Goal: Task Accomplishment & Management: Complete application form

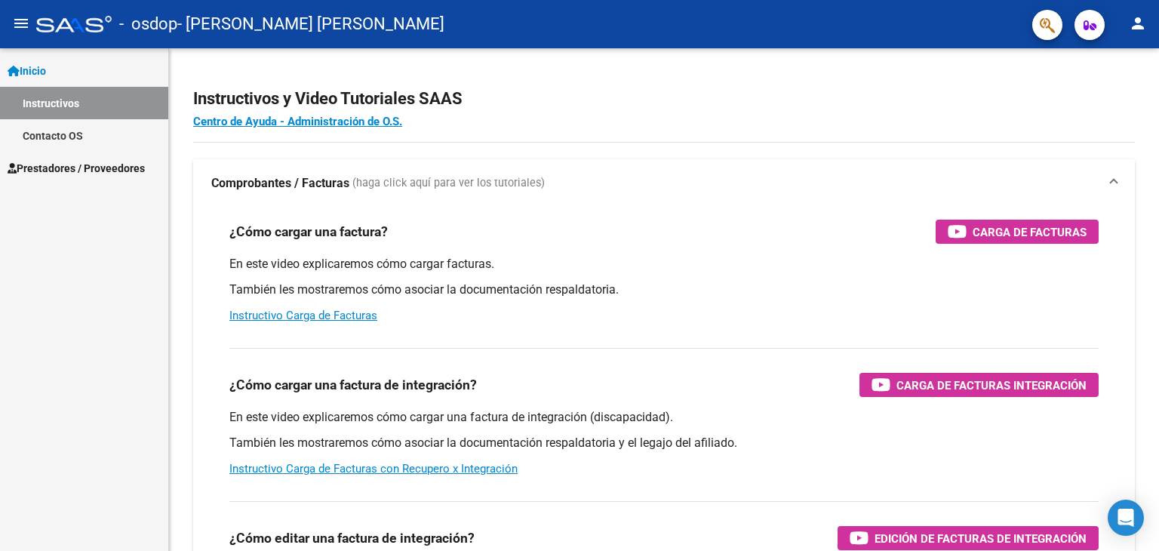
click at [1135, 22] on mat-icon "person" at bounding box center [1138, 23] width 18 height 18
click at [1120, 60] on button "person Mi Perfil" at bounding box center [1107, 63] width 92 height 36
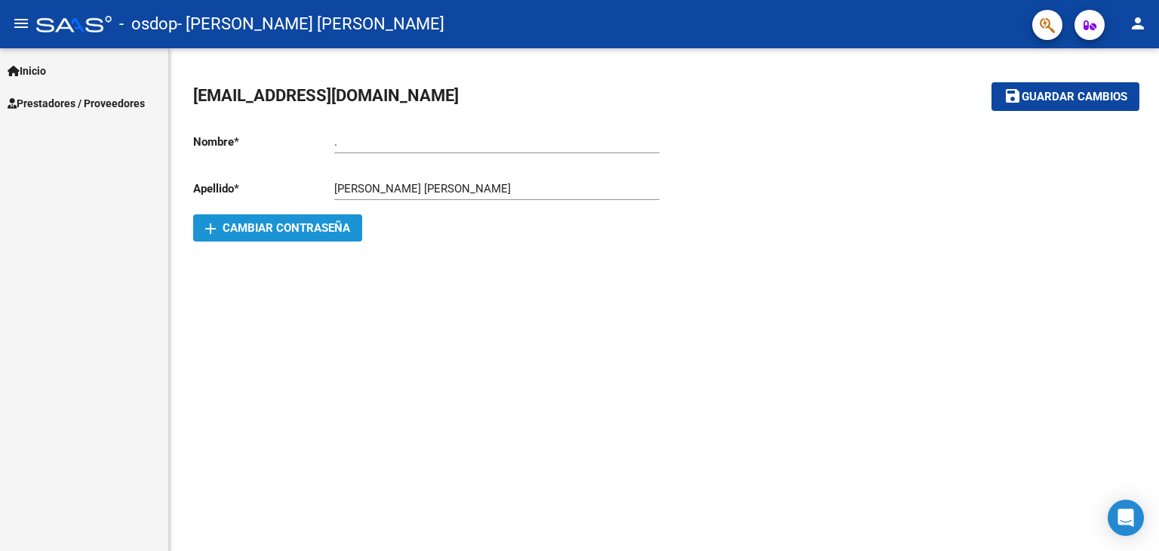
click at [302, 229] on span "add Cambiar Contraseña" at bounding box center [277, 228] width 145 height 14
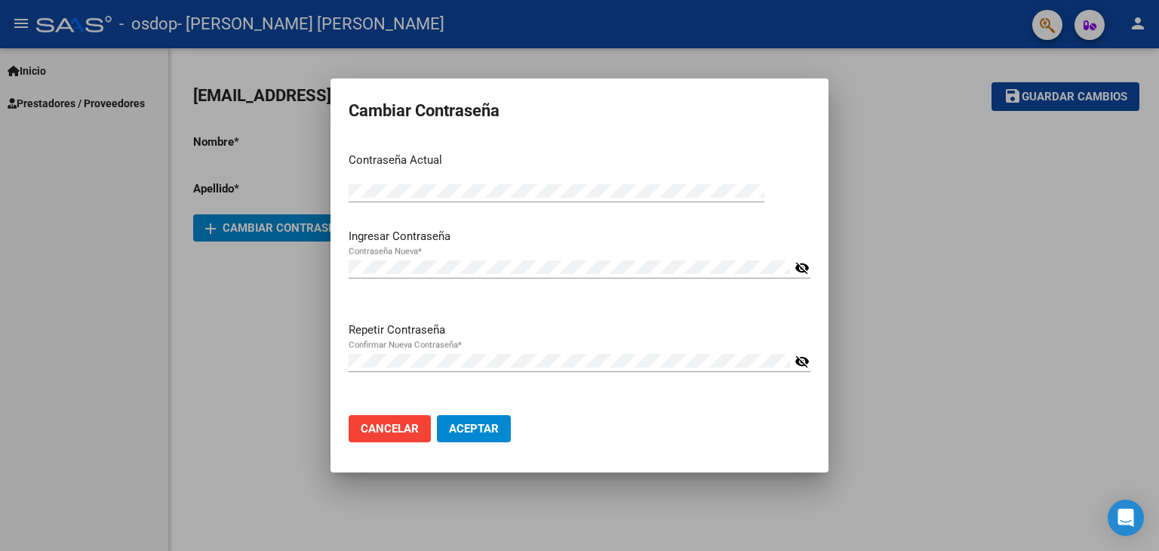
click at [806, 270] on mat-icon "visibility_off" at bounding box center [802, 268] width 15 height 18
click at [806, 364] on mat-icon "visibility_off" at bounding box center [802, 361] width 15 height 18
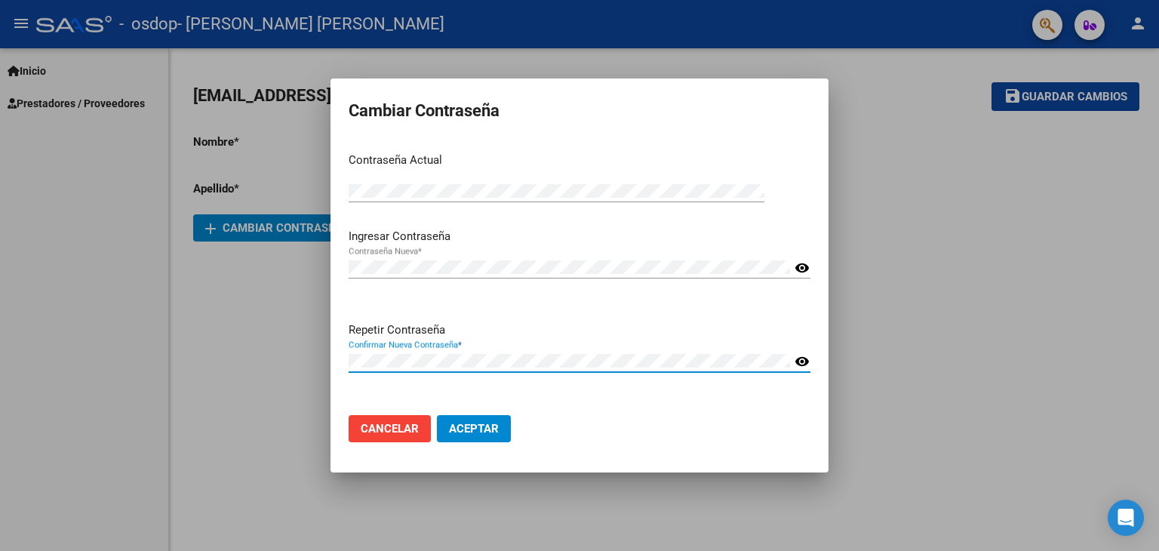
click at [466, 435] on span "Aceptar" at bounding box center [474, 429] width 50 height 14
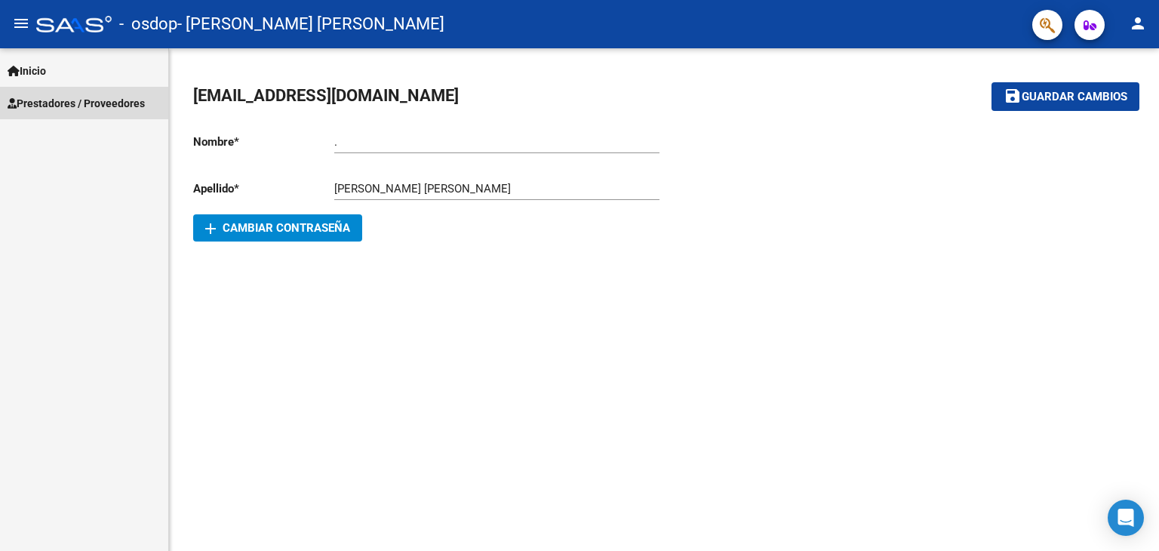
click at [51, 112] on link "Prestadores / Proveedores" at bounding box center [84, 103] width 168 height 32
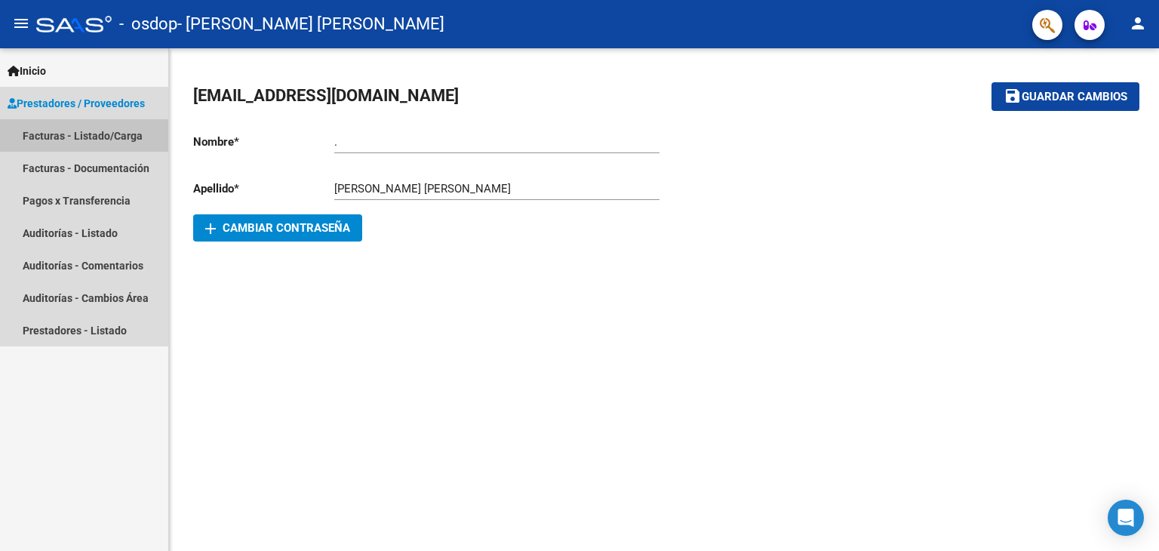
click at [103, 140] on link "Facturas - Listado/Carga" at bounding box center [84, 135] width 168 height 32
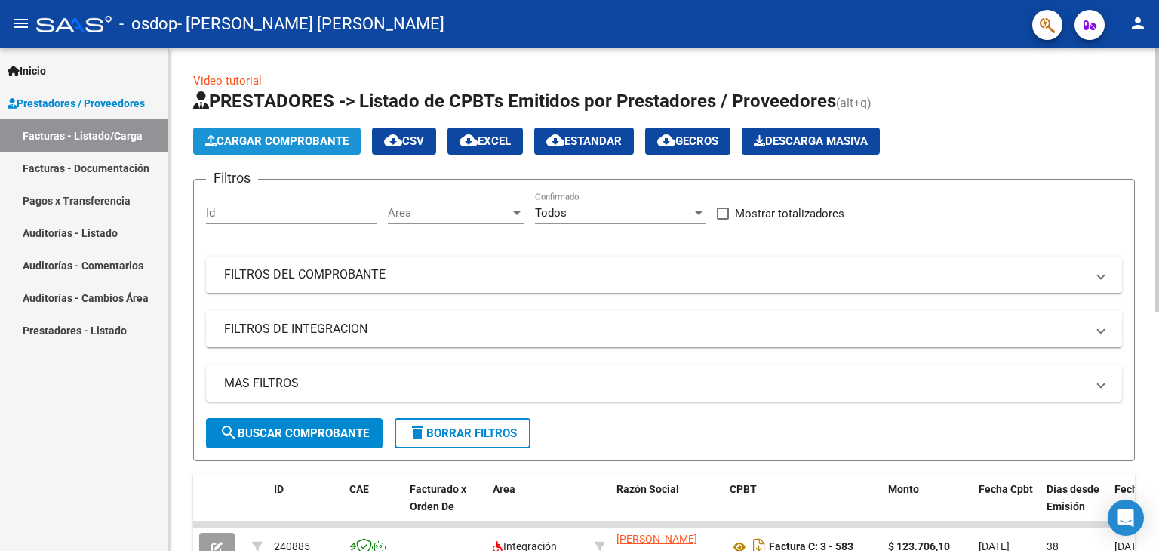
click at [280, 148] on button "Cargar Comprobante" at bounding box center [277, 141] width 168 height 27
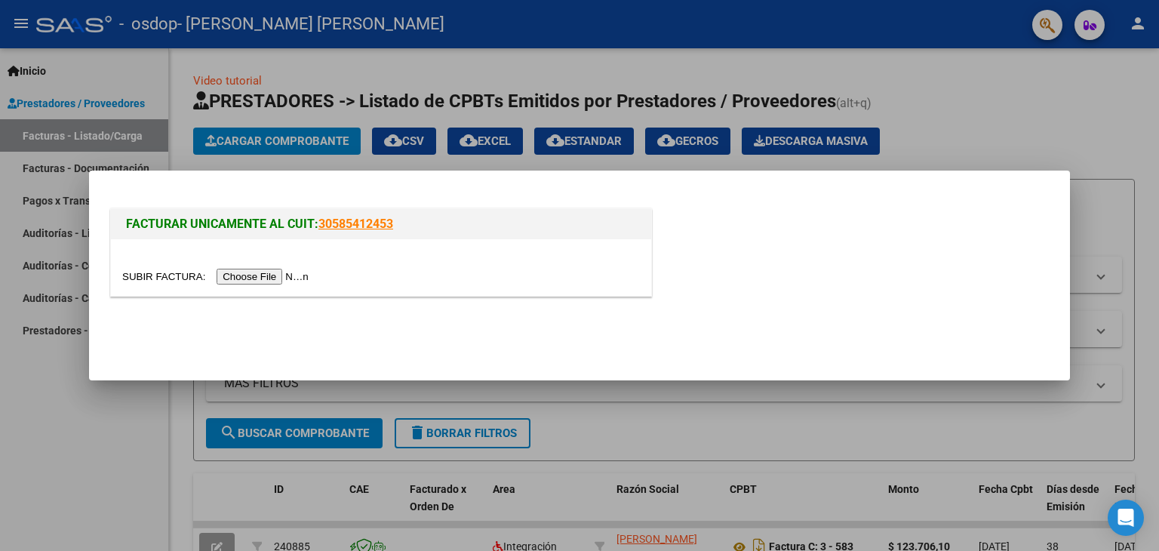
click at [266, 277] on input "file" at bounding box center [217, 277] width 191 height 16
click at [669, 447] on div at bounding box center [579, 275] width 1159 height 551
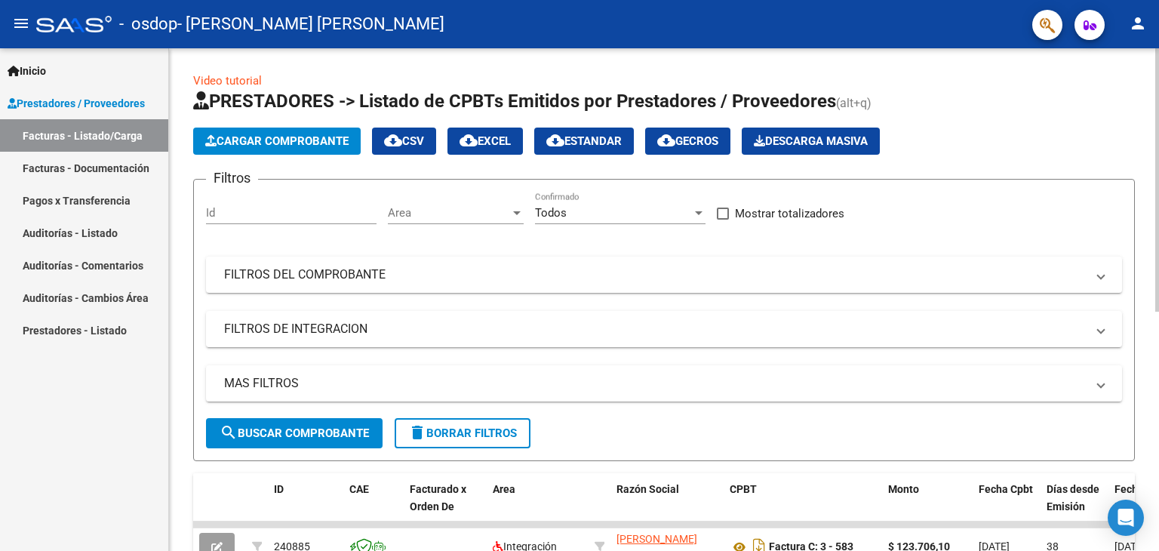
click at [659, 420] on form "Filtros Id Area Area Todos Confirmado Mostrar totalizadores FILTROS DEL COMPROB…" at bounding box center [664, 320] width 942 height 282
click at [275, 144] on span "Cargar Comprobante" at bounding box center [276, 141] width 143 height 14
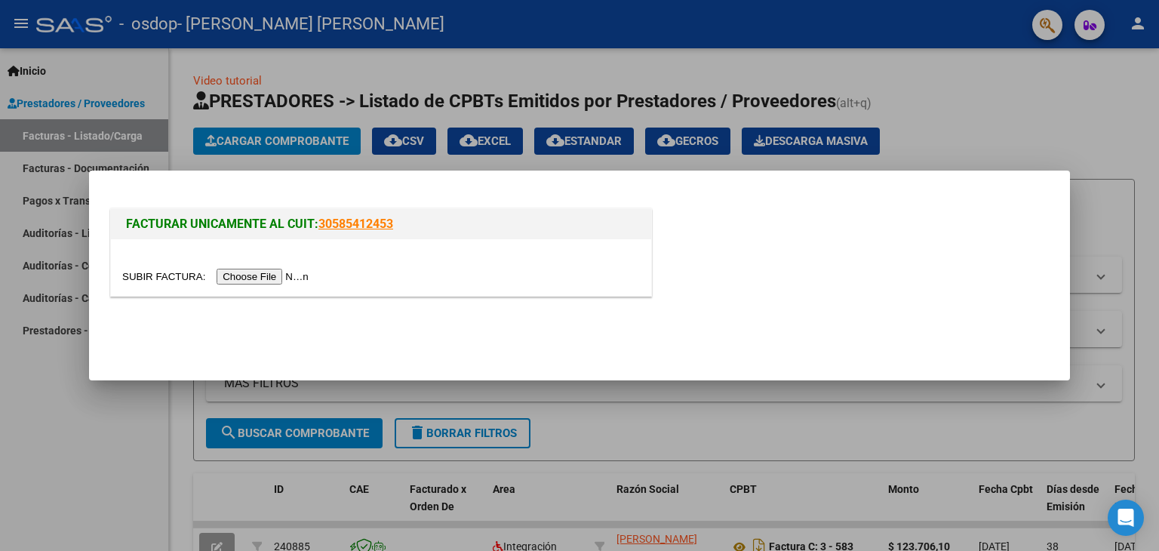
click at [299, 275] on input "file" at bounding box center [217, 277] width 191 height 16
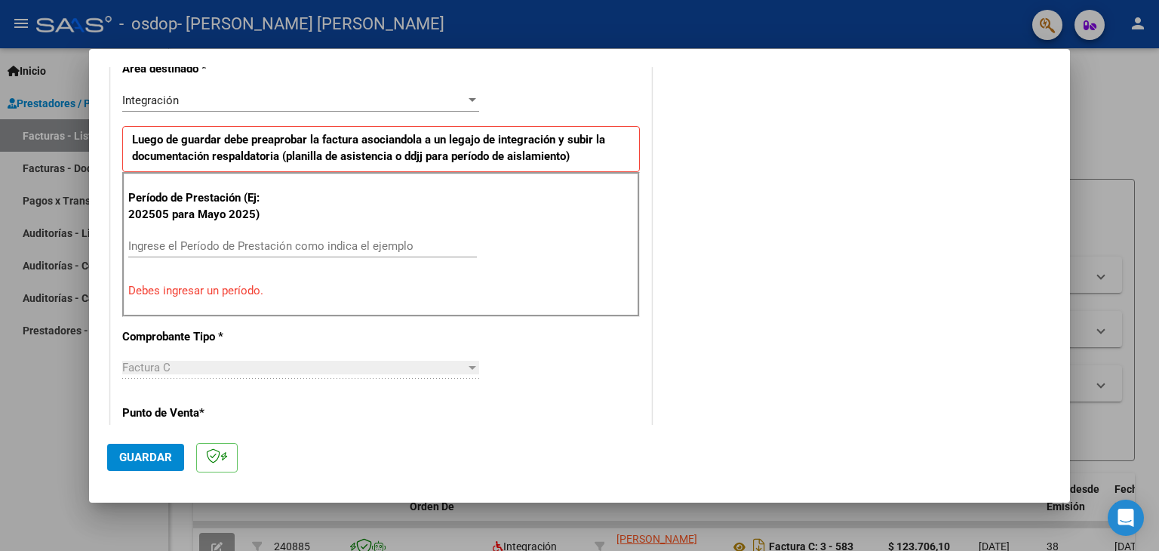
scroll to position [377, 0]
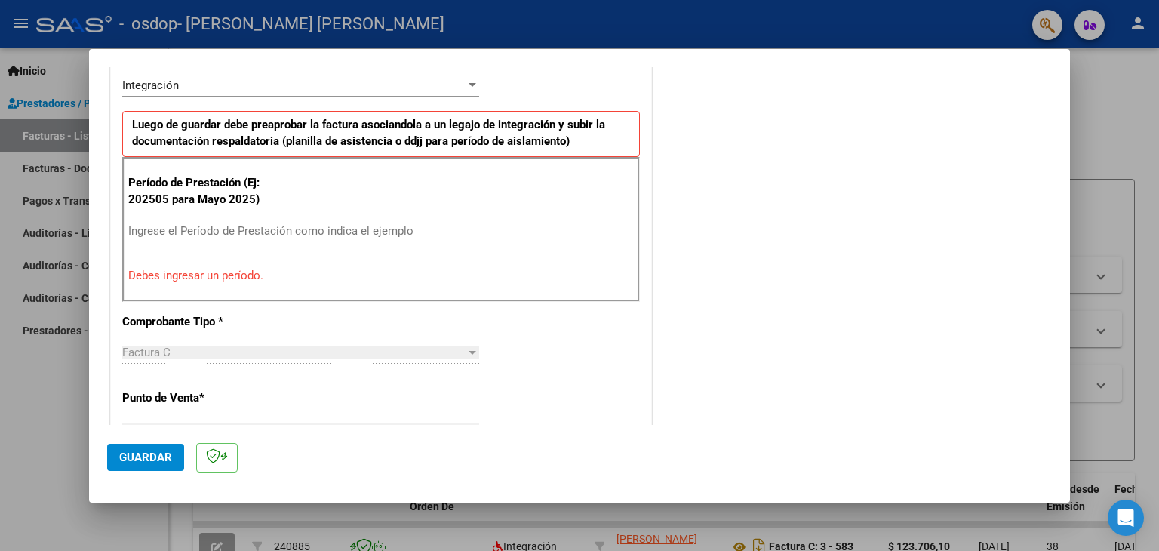
click at [168, 230] on input "Ingrese el Período de Prestación como indica el ejemplo" at bounding box center [302, 231] width 349 height 14
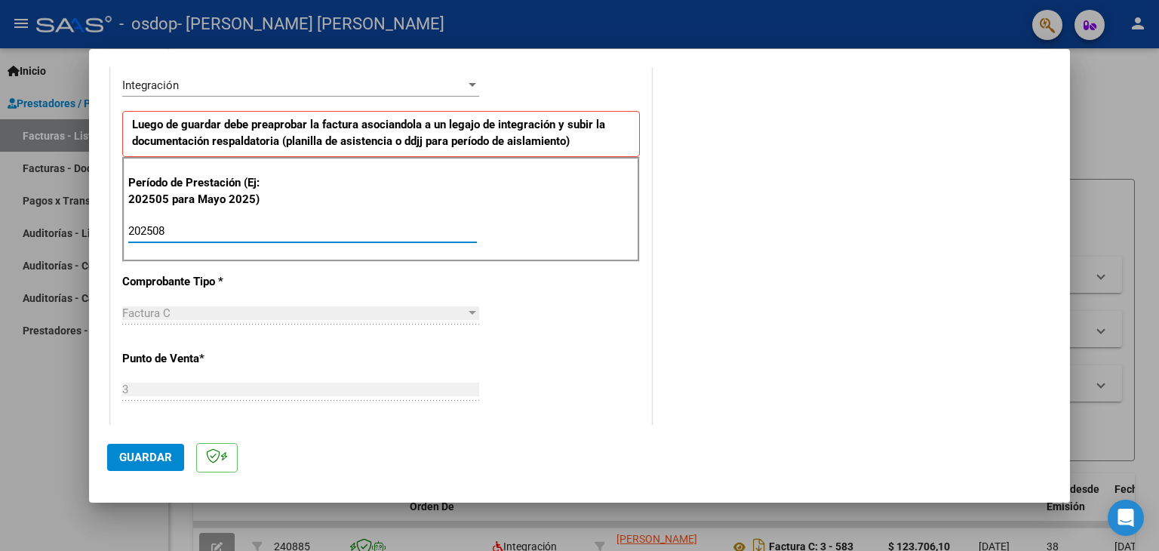
type input "202508"
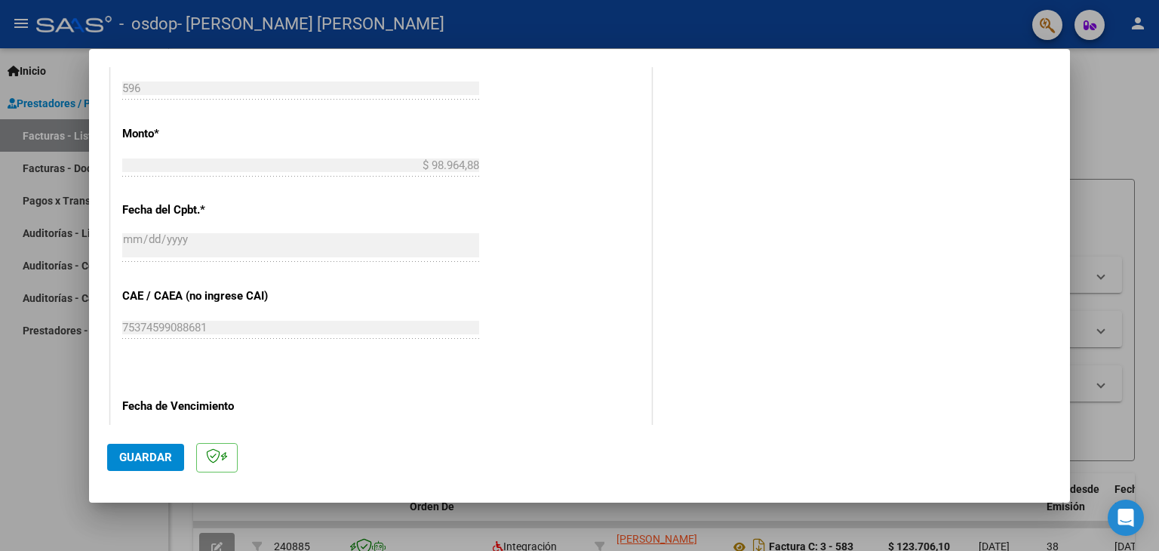
scroll to position [830, 0]
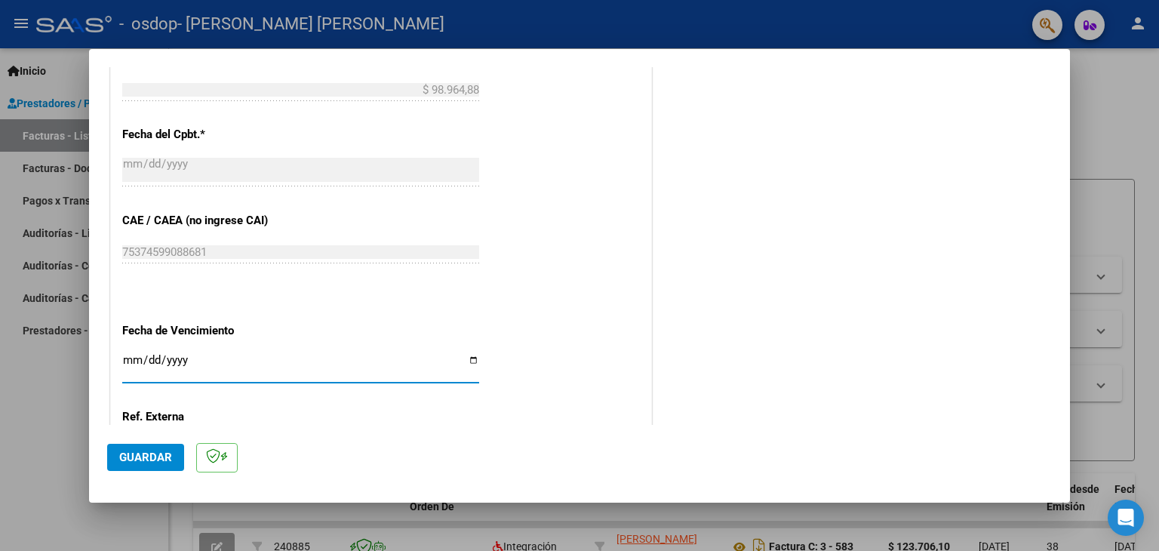
click at [472, 358] on input "Ingresar la fecha" at bounding box center [300, 366] width 357 height 24
click at [465, 355] on input "Ingresar la fecha" at bounding box center [300, 366] width 357 height 24
type input "[DATE]"
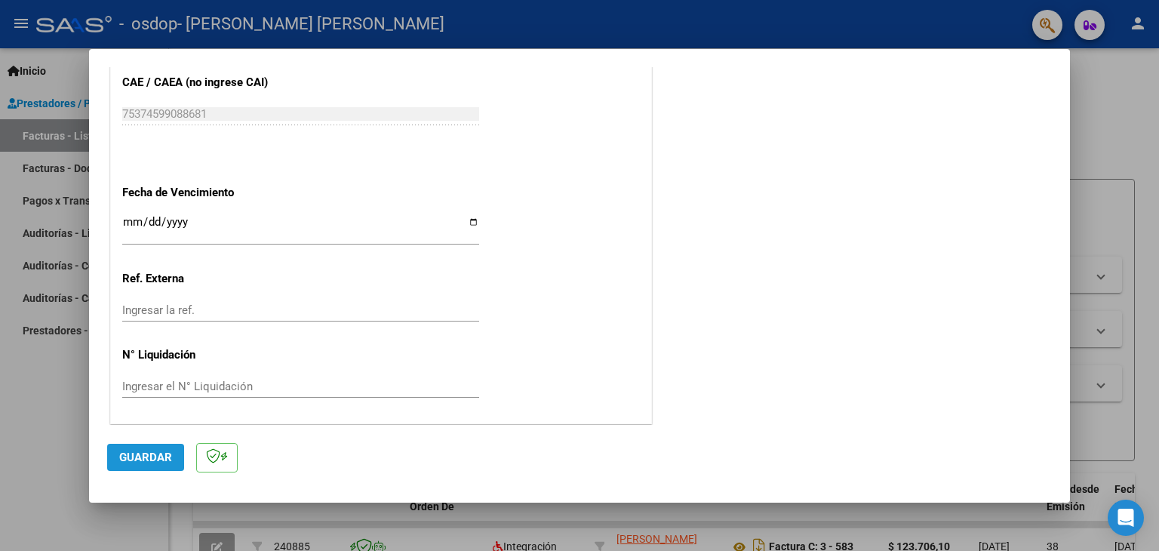
click at [146, 453] on span "Guardar" at bounding box center [145, 458] width 53 height 14
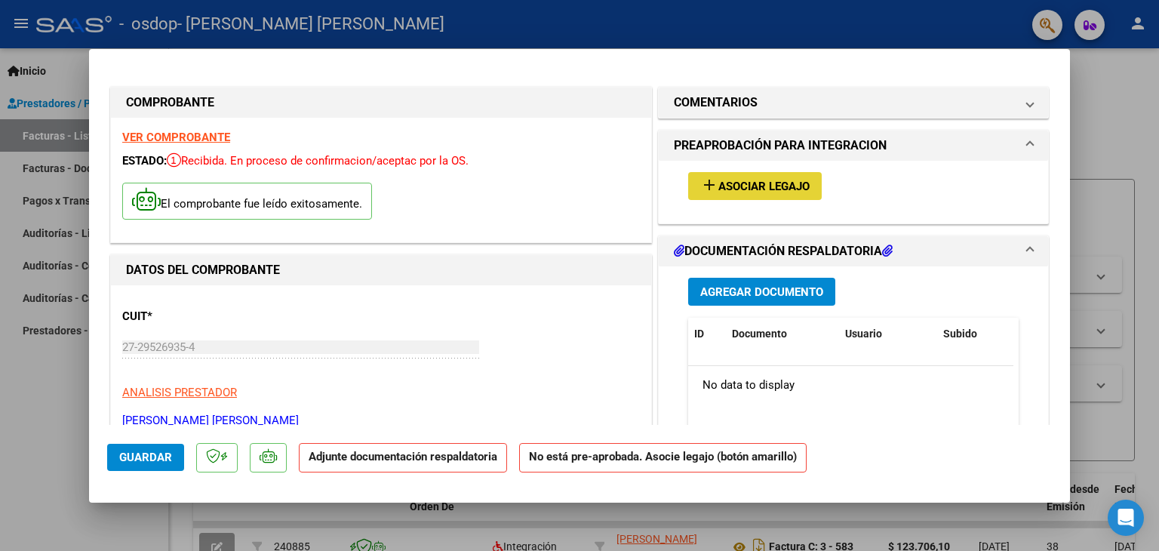
click at [719, 188] on span "Asociar Legajo" at bounding box center [764, 187] width 91 height 14
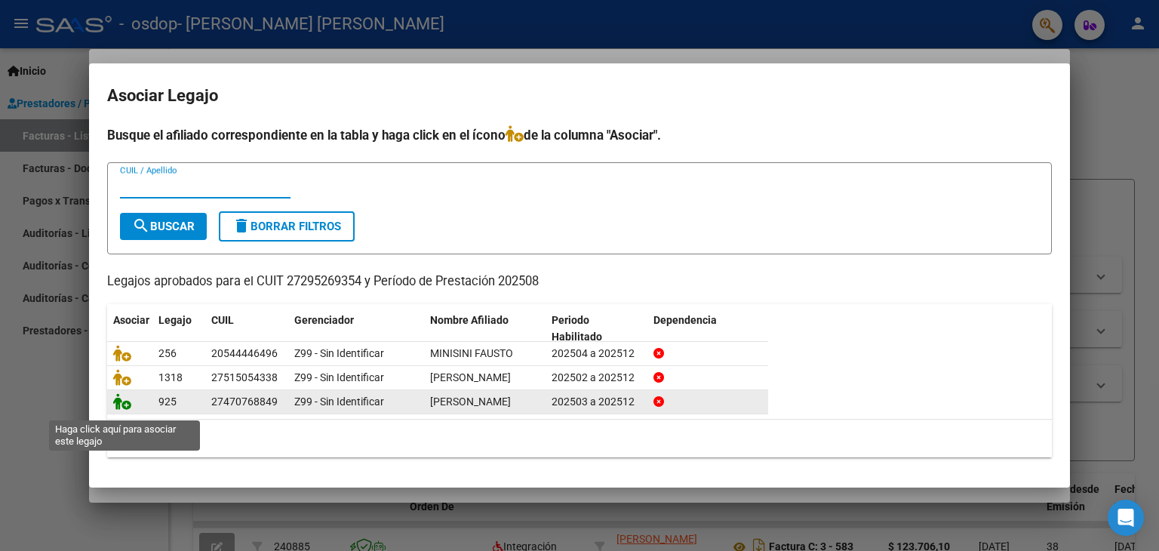
click at [118, 410] on icon at bounding box center [122, 401] width 18 height 17
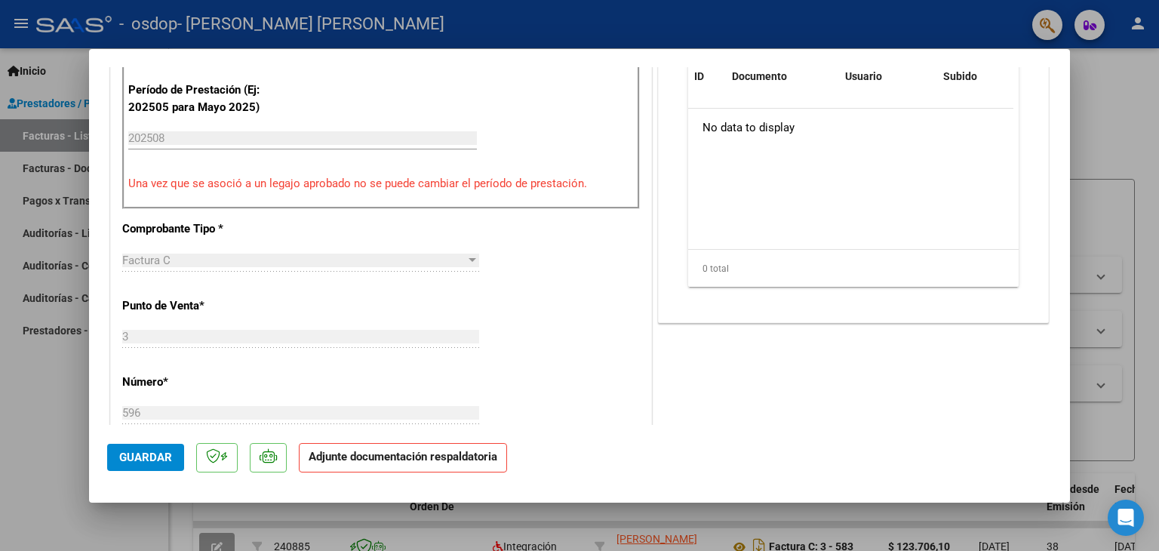
scroll to position [377, 0]
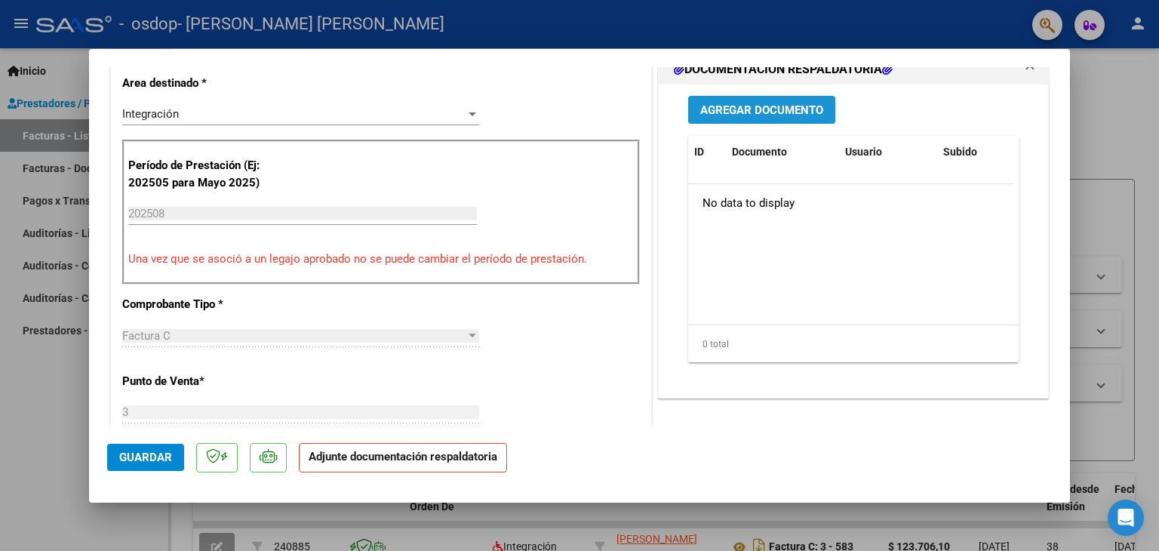
click at [740, 112] on span "Agregar Documento" at bounding box center [761, 110] width 123 height 14
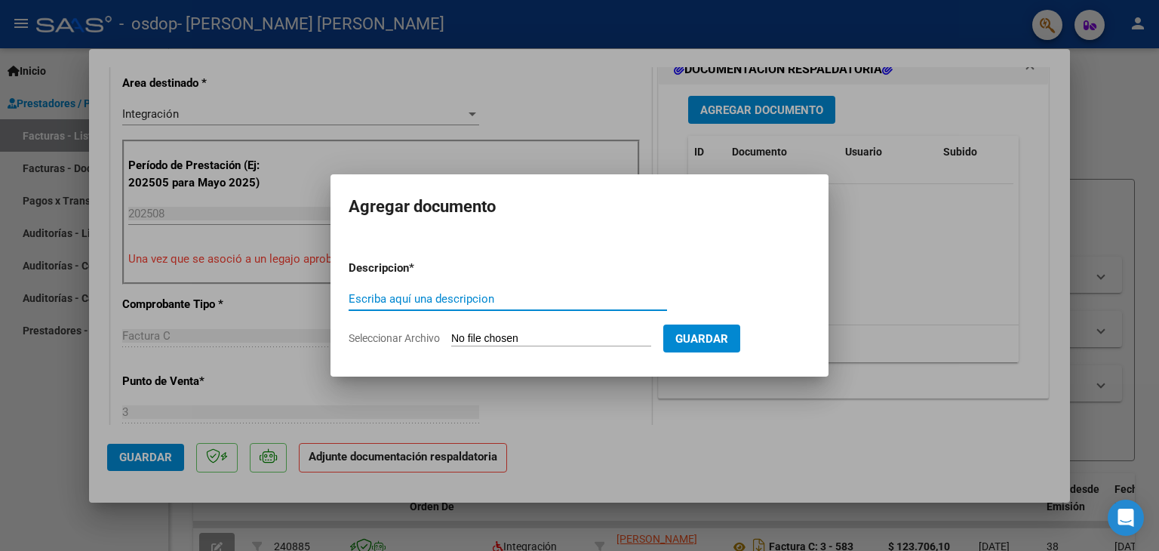
click at [454, 303] on input "Escriba aquí una descripcion" at bounding box center [508, 299] width 319 height 14
type input "asistencia"
click at [462, 332] on input "Seleccionar Archivo" at bounding box center [551, 339] width 200 height 14
click at [505, 335] on input "Seleccionar Archivo" at bounding box center [551, 339] width 200 height 14
type input "C:\fakepath\asistencia [PERSON_NAME] agosto.pdf"
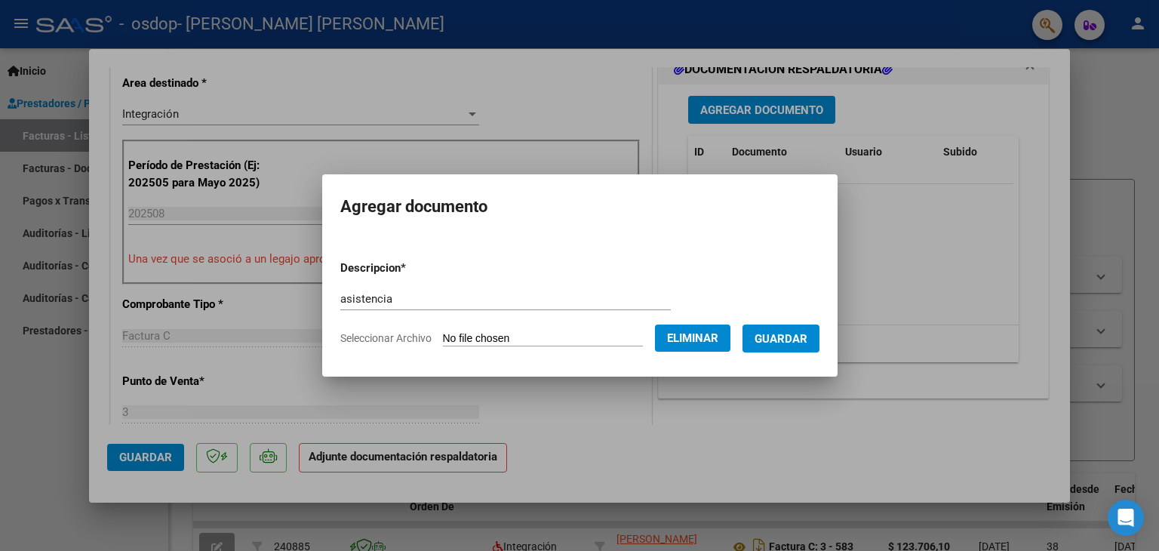
click at [809, 347] on button "Guardar" at bounding box center [781, 339] width 77 height 28
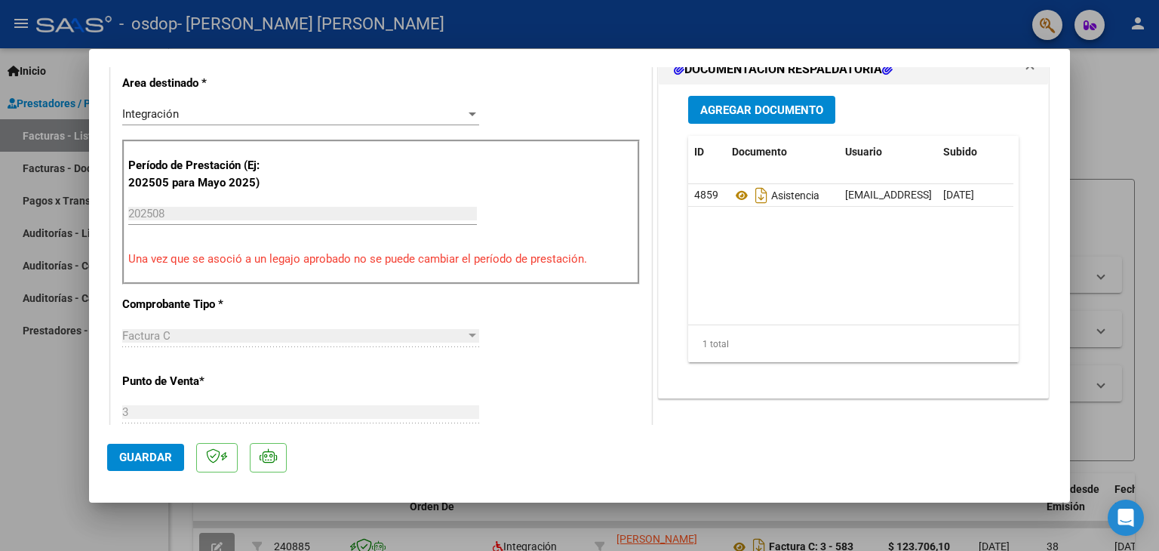
click at [494, 377] on div "CUIT * 27-29526935-4 Ingresar CUIT ANALISIS PRESTADOR [PERSON_NAME] [PERSON_NAM…" at bounding box center [381, 472] width 540 height 1129
click at [756, 113] on span "Agregar Documento" at bounding box center [761, 110] width 123 height 14
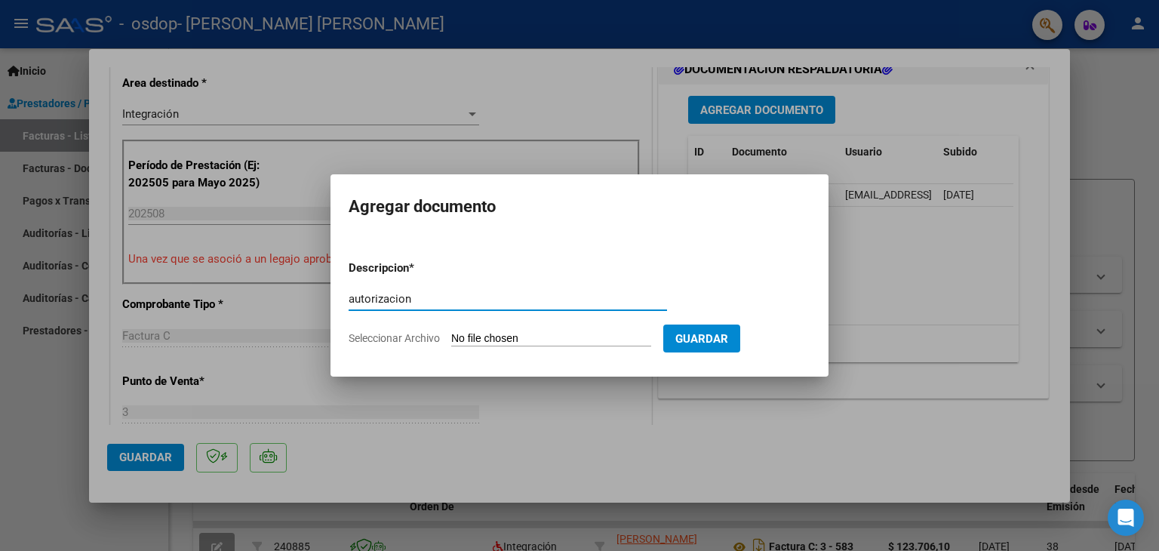
type input "autorizacion"
click at [489, 341] on input "Seleccionar Archivo" at bounding box center [551, 339] width 200 height 14
type input "C:\fakepath\Autorizacion 2025 [PERSON_NAME].pdf"
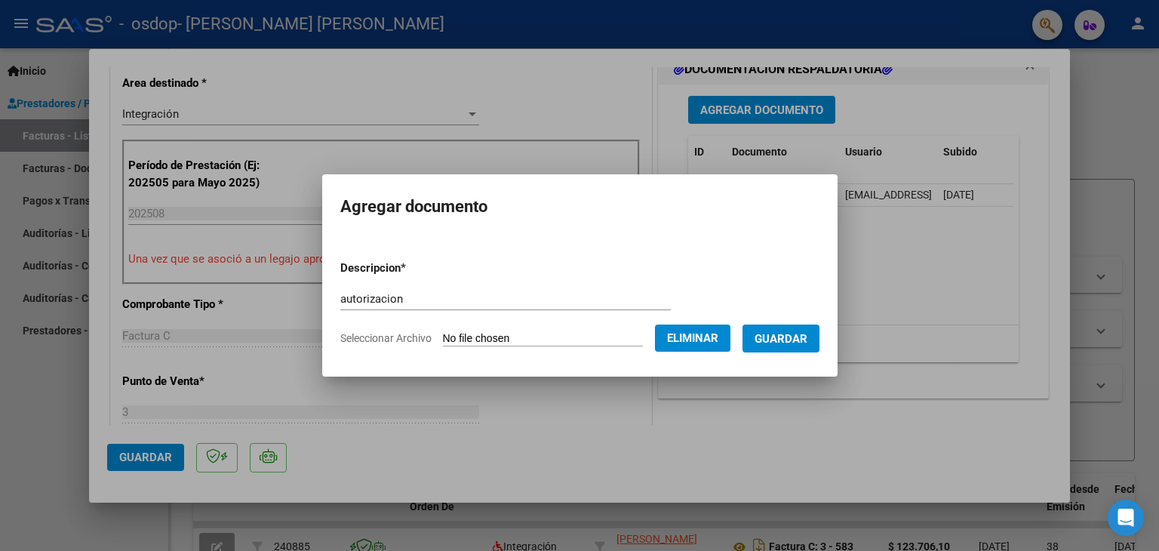
click at [782, 340] on span "Guardar" at bounding box center [781, 339] width 53 height 14
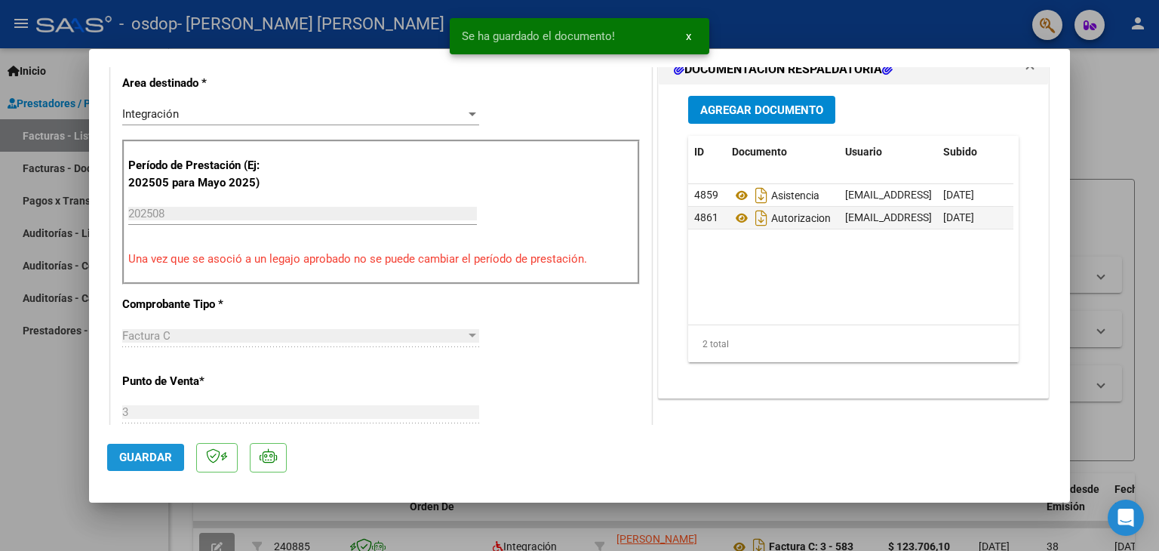
click at [124, 461] on span "Guardar" at bounding box center [145, 458] width 53 height 14
click at [44, 451] on div at bounding box center [579, 275] width 1159 height 551
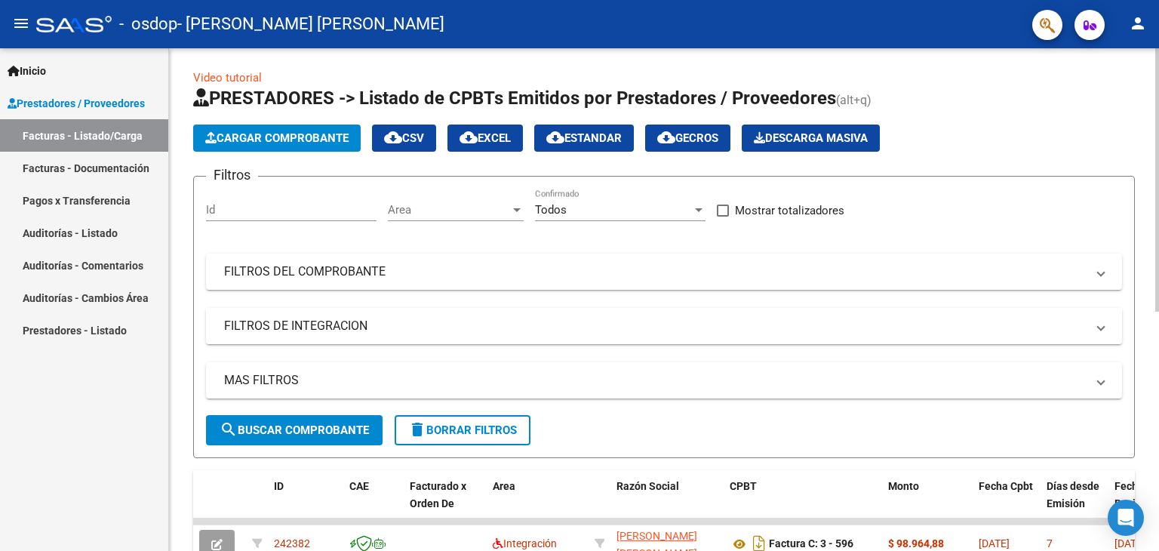
scroll to position [0, 0]
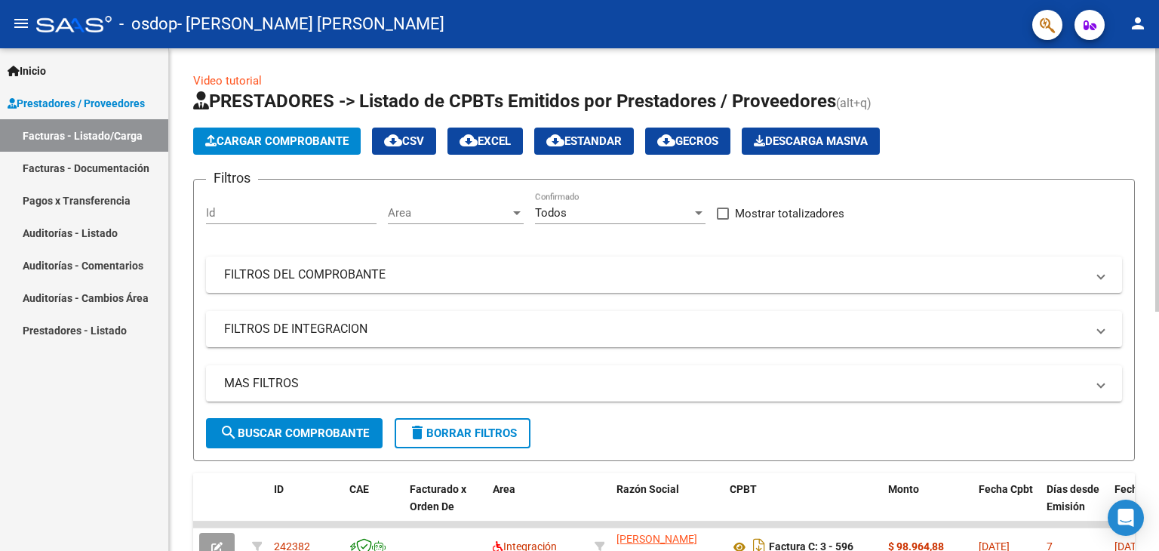
click at [323, 143] on span "Cargar Comprobante" at bounding box center [276, 141] width 143 height 14
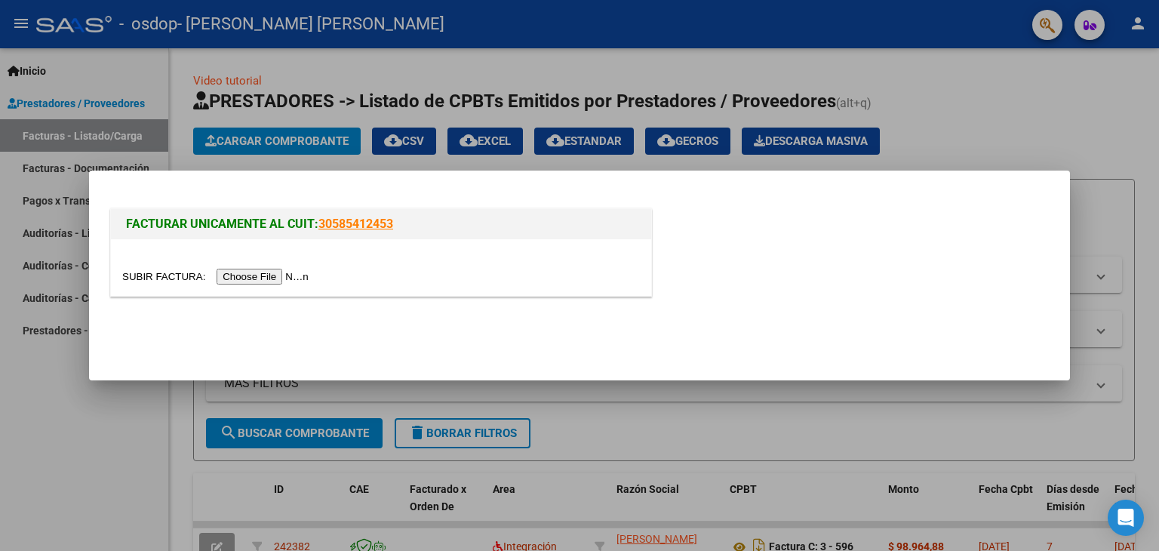
click at [251, 275] on input "file" at bounding box center [217, 277] width 191 height 16
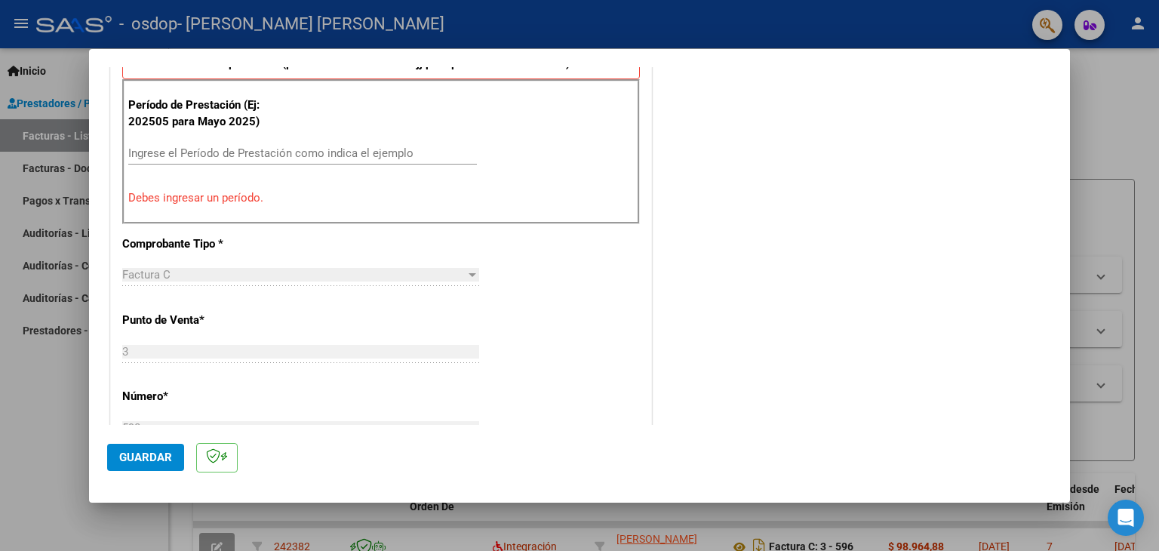
scroll to position [468, 0]
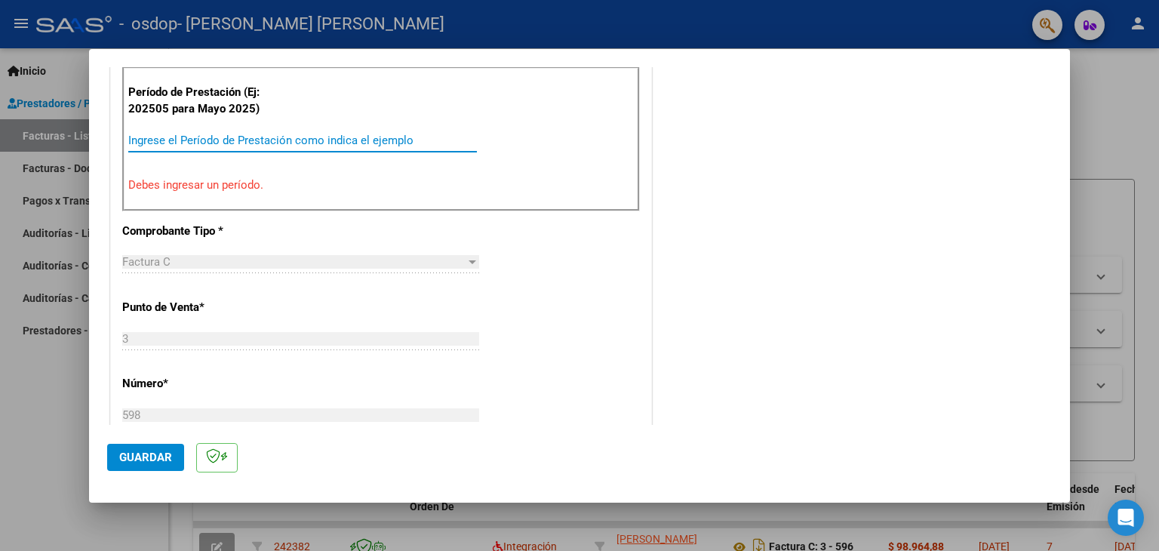
click at [231, 140] on input "Ingrese el Período de Prestación como indica el ejemplo" at bounding box center [302, 141] width 349 height 14
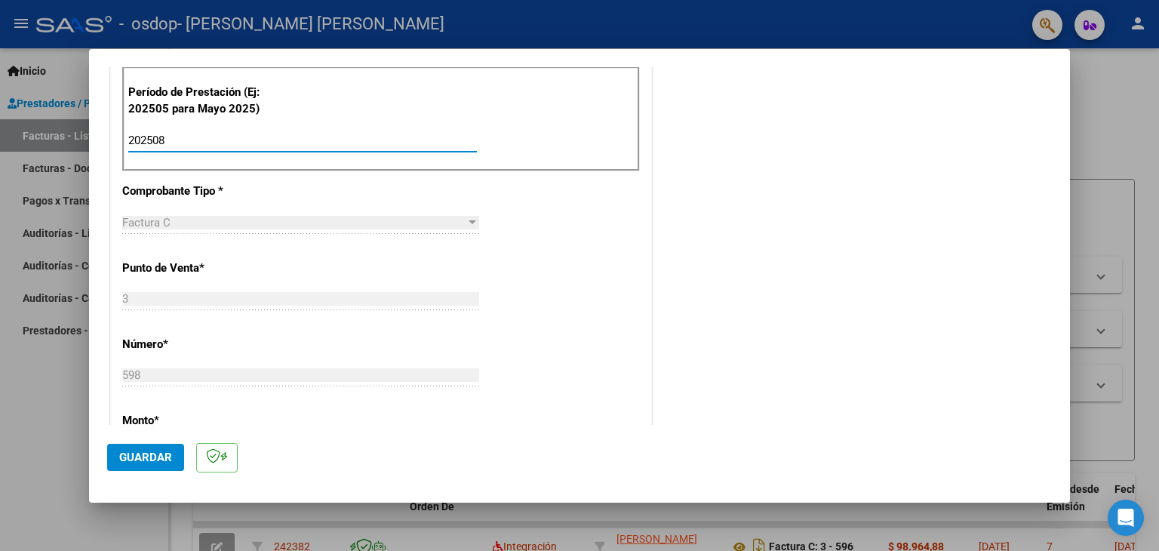
type input "202508"
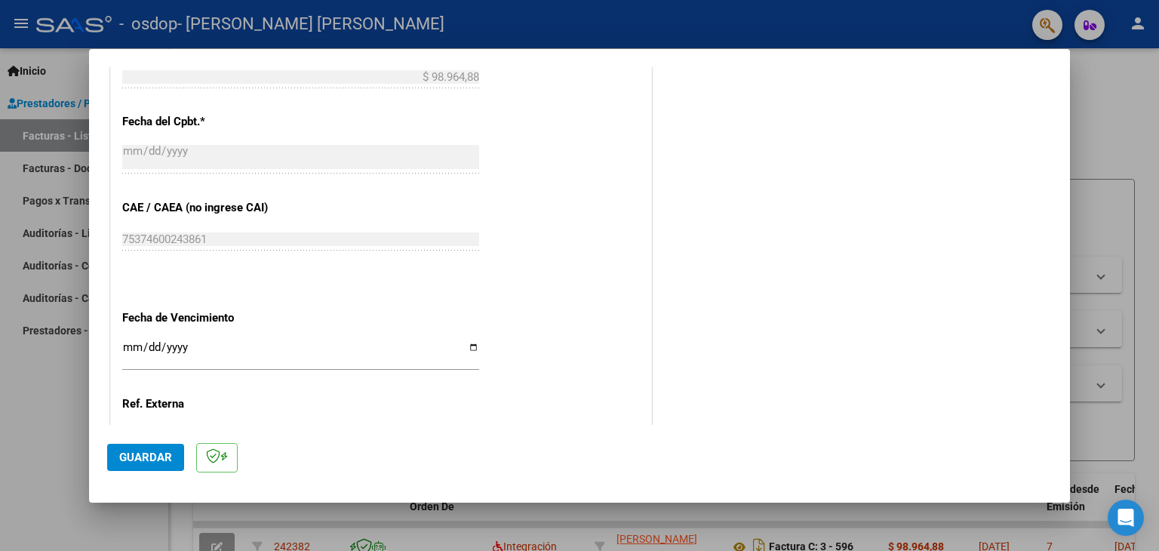
scroll to position [845, 0]
click at [466, 339] on input "Ingresar la fecha" at bounding box center [300, 351] width 357 height 24
type input "[DATE]"
click at [141, 458] on span "Guardar" at bounding box center [145, 458] width 53 height 14
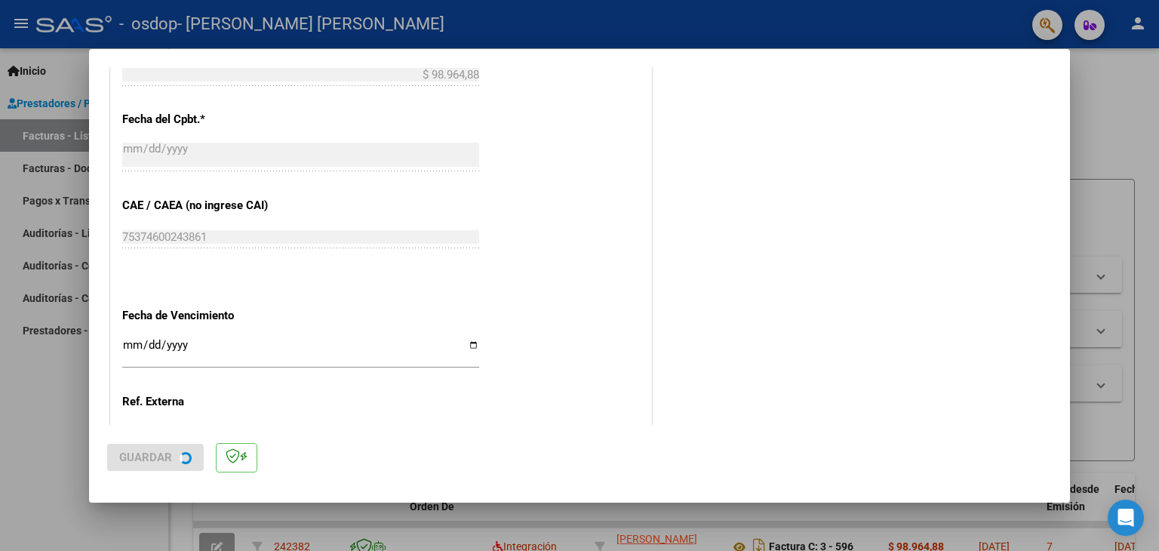
scroll to position [0, 0]
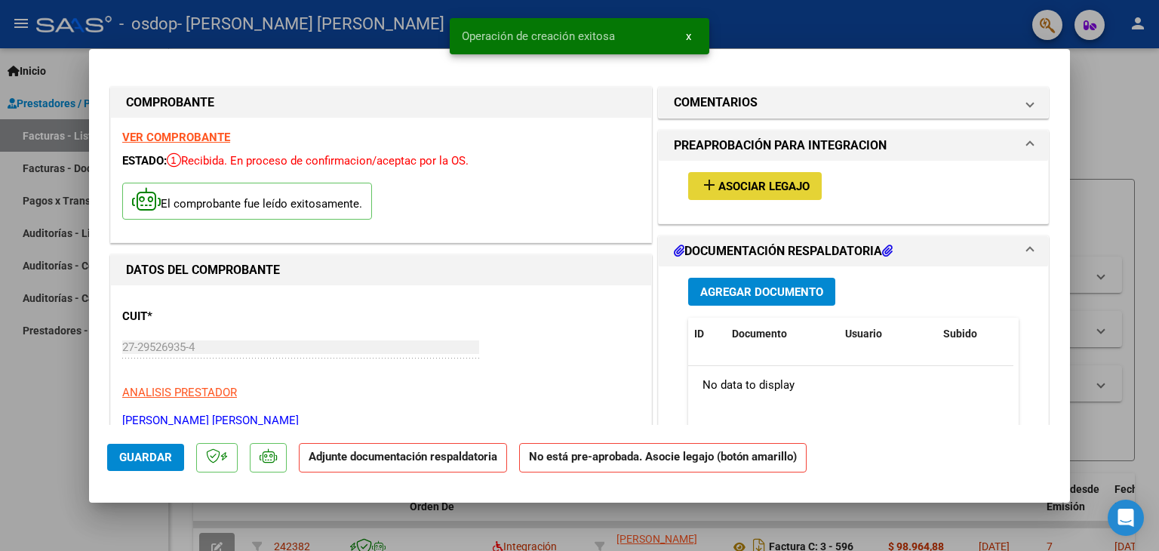
click at [719, 186] on span "Asociar Legajo" at bounding box center [764, 187] width 91 height 14
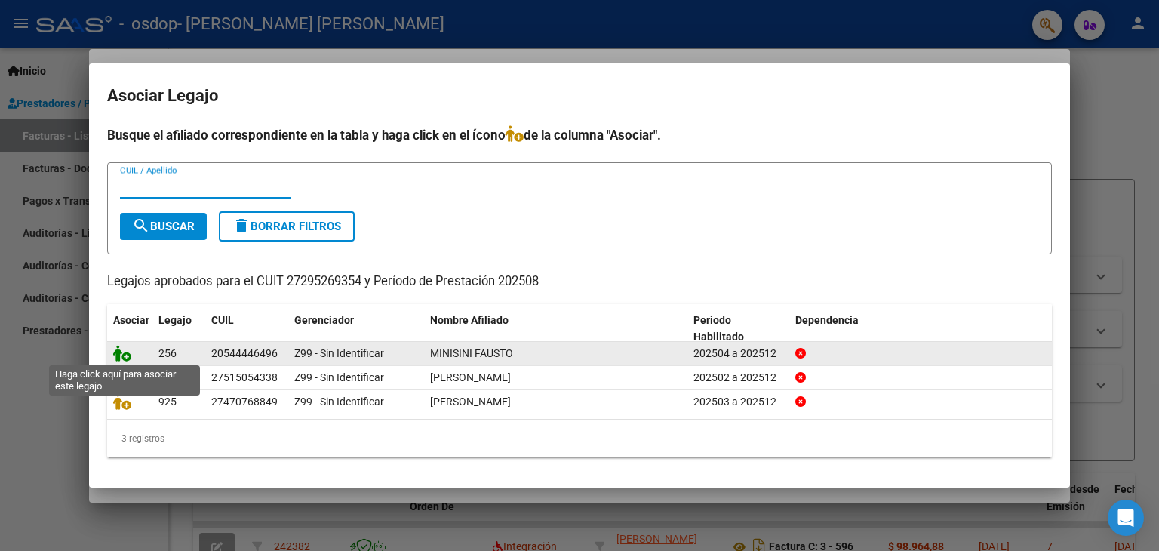
click at [124, 356] on icon at bounding box center [122, 353] width 18 height 17
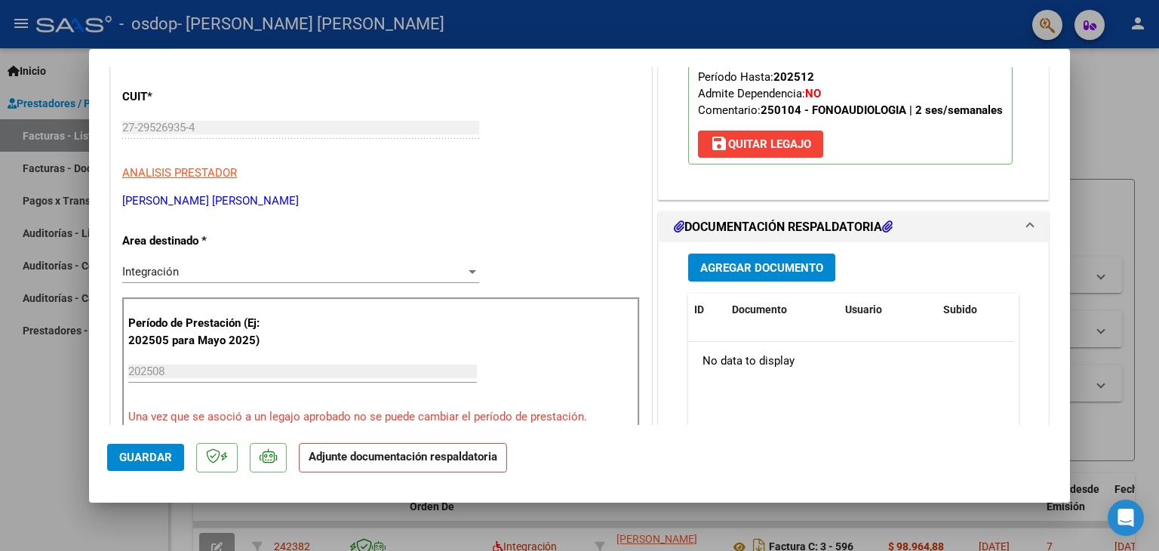
scroll to position [226, 0]
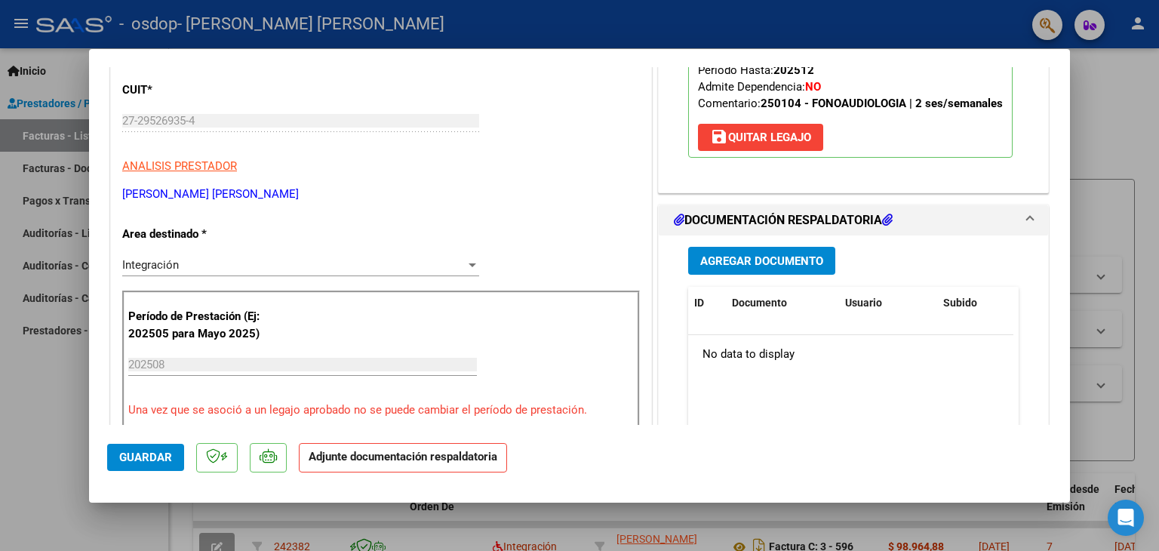
click at [740, 263] on span "Agregar Documento" at bounding box center [761, 261] width 123 height 14
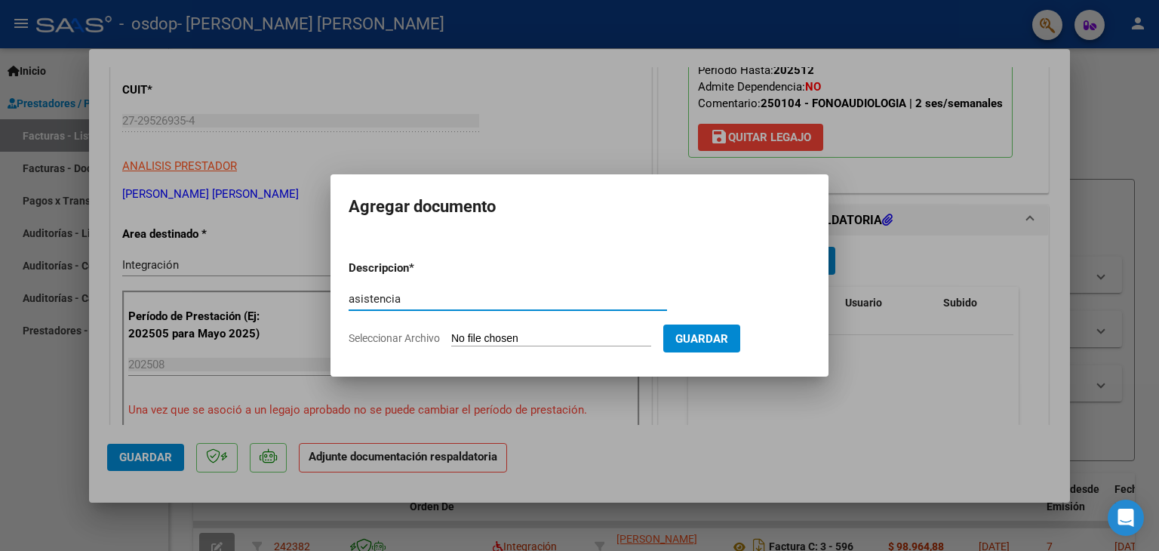
type input "asistencia"
click at [497, 346] on input "Seleccionar Archivo" at bounding box center [551, 339] width 200 height 14
type input "C:\fakepath\asistencia [PERSON_NAME].pdf"
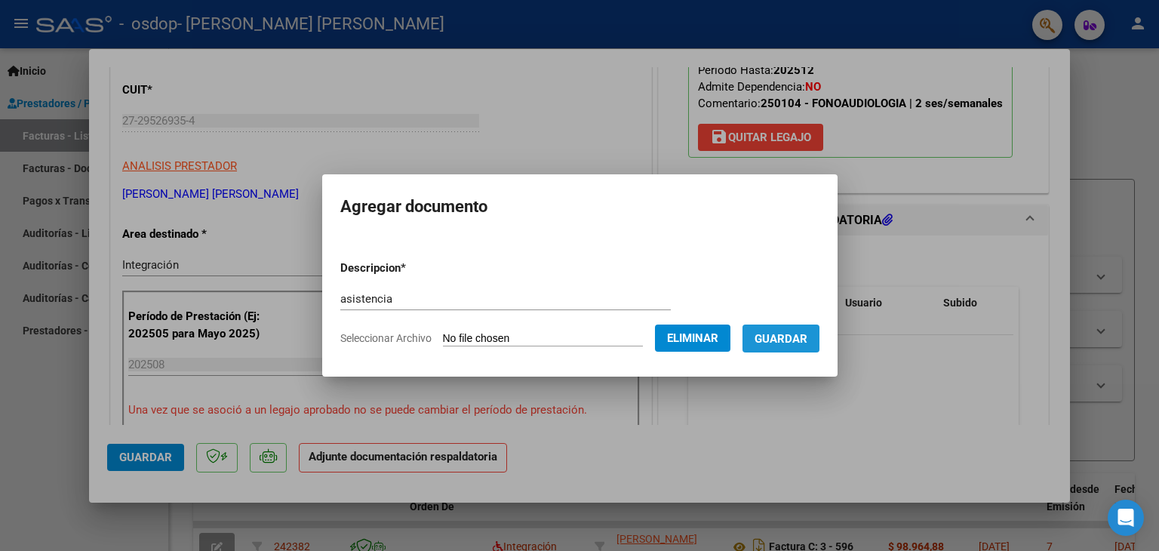
click at [804, 347] on button "Guardar" at bounding box center [781, 339] width 77 height 28
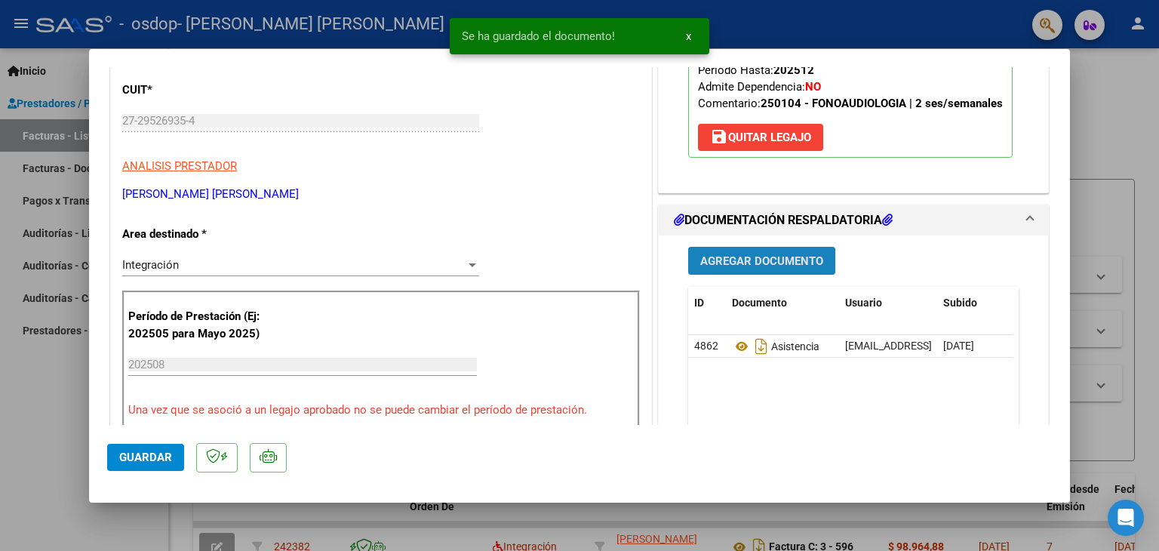
click at [768, 261] on span "Agregar Documento" at bounding box center [761, 261] width 123 height 14
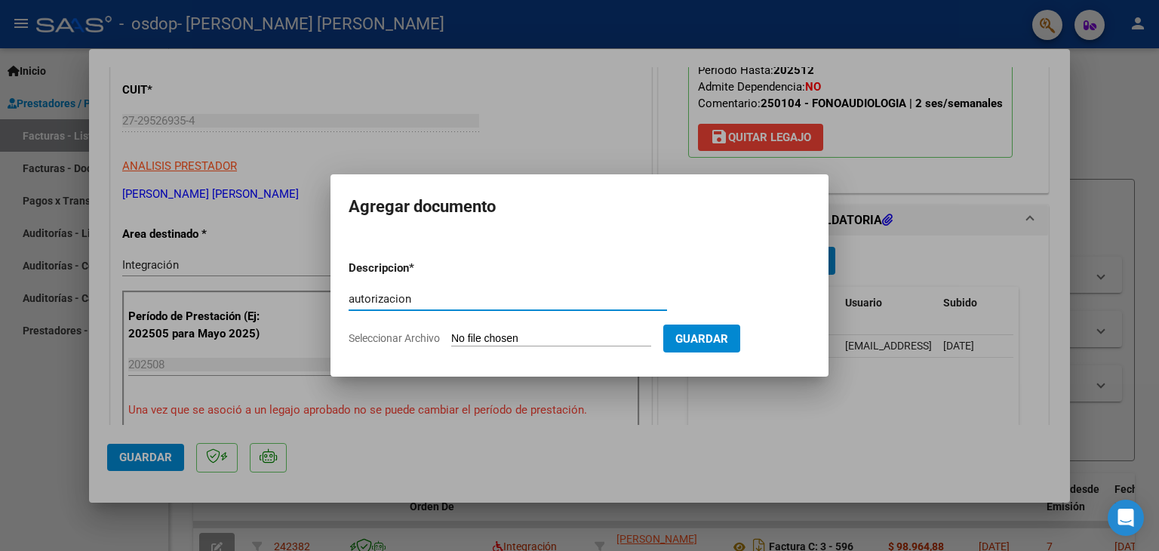
type input "autorizacion"
click at [491, 334] on input "Seleccionar Archivo" at bounding box center [551, 339] width 200 height 14
type input "C:\fakepath\autorizacion [PERSON_NAME].pdf"
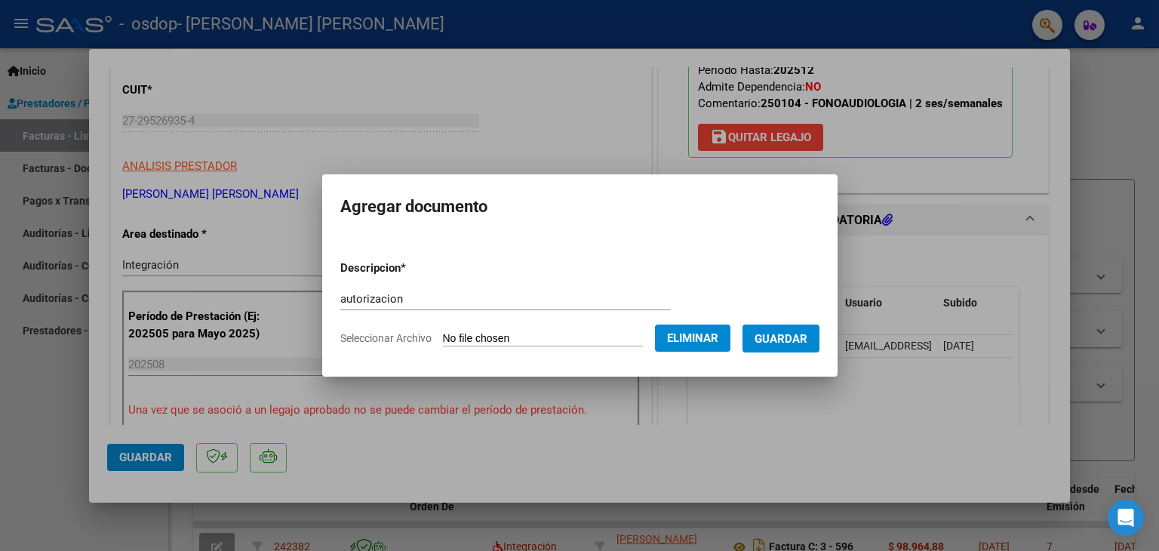
click at [793, 333] on span "Guardar" at bounding box center [781, 339] width 53 height 14
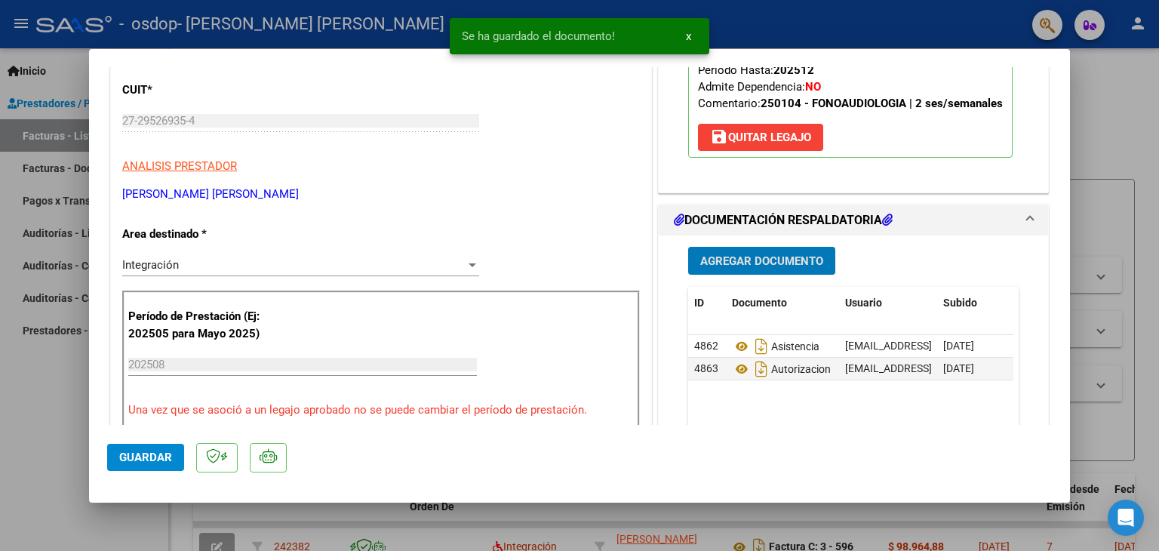
click at [127, 460] on span "Guardar" at bounding box center [145, 458] width 53 height 14
click at [151, 528] on div at bounding box center [579, 275] width 1159 height 551
type input "$ 0,00"
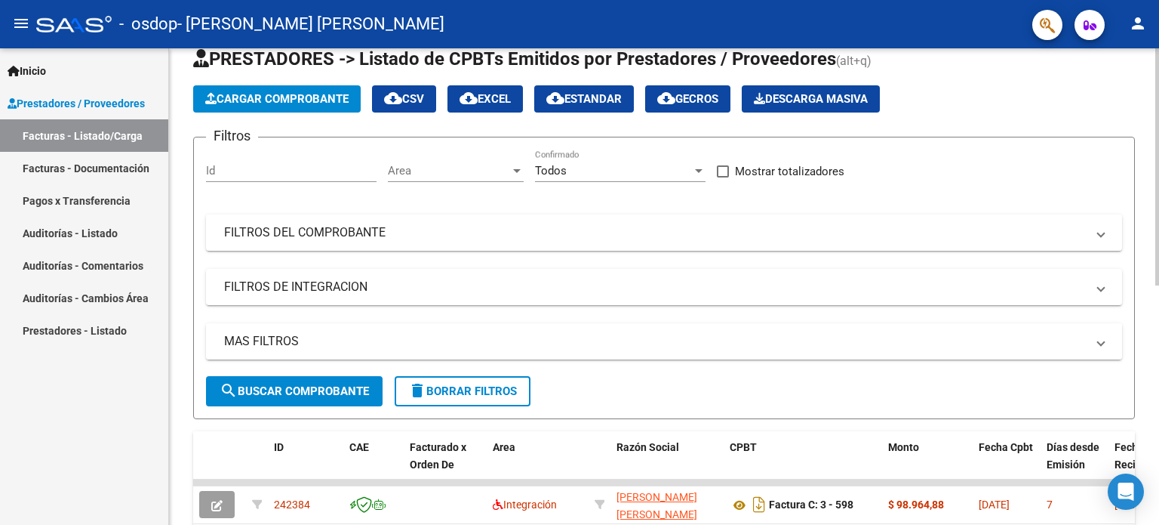
scroll to position [0, 0]
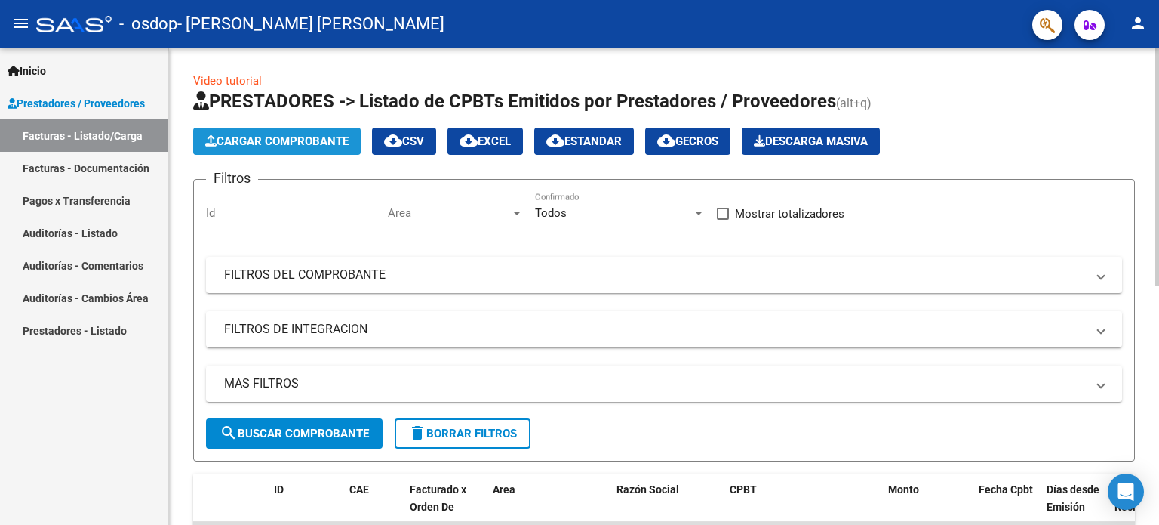
click at [316, 147] on span "Cargar Comprobante" at bounding box center [276, 141] width 143 height 14
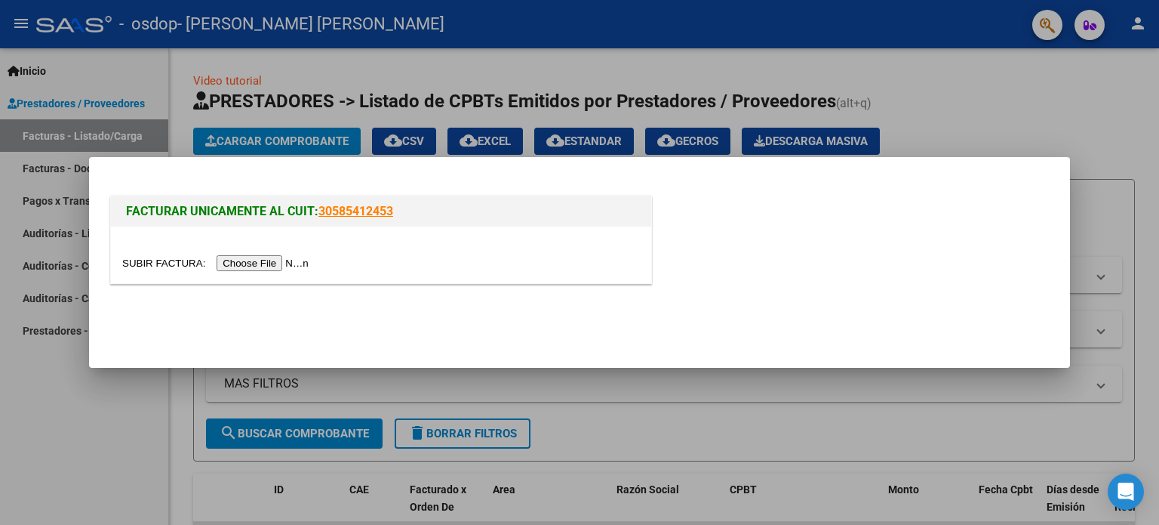
click at [290, 259] on input "file" at bounding box center [217, 263] width 191 height 16
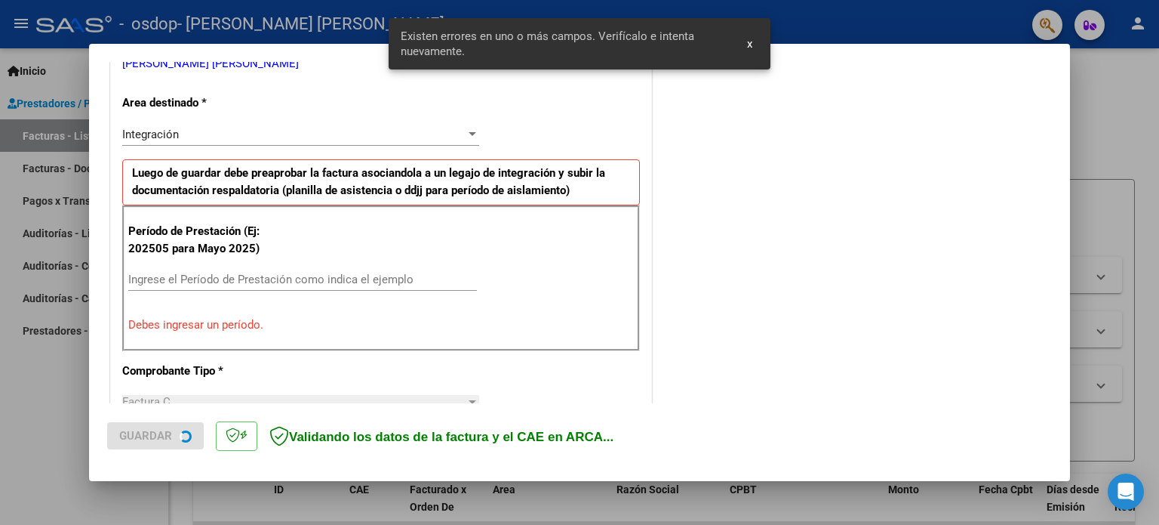
scroll to position [325, 0]
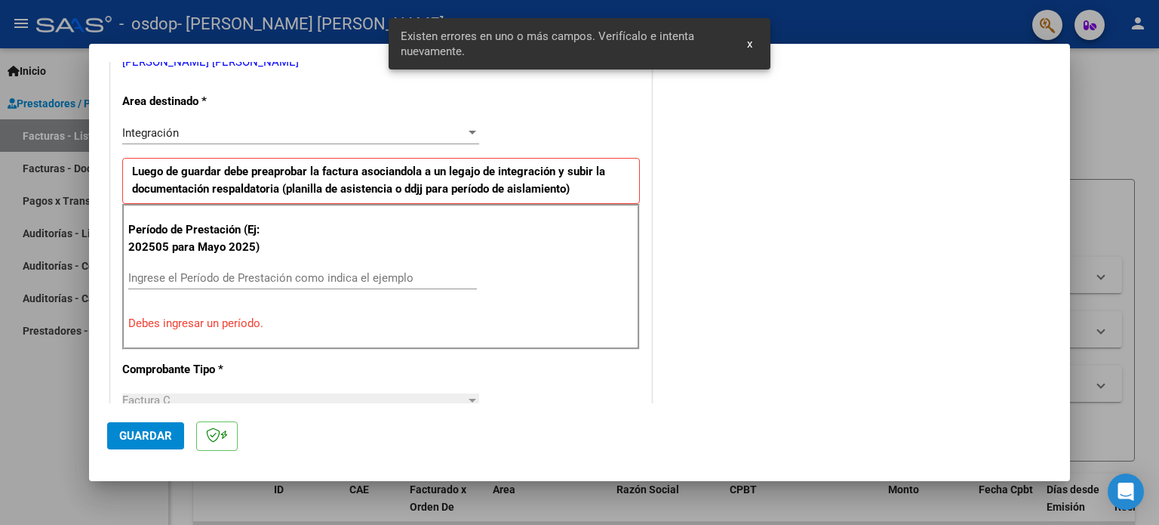
click at [296, 269] on div "Ingrese el Período de Prestación como indica el ejemplo" at bounding box center [302, 277] width 349 height 23
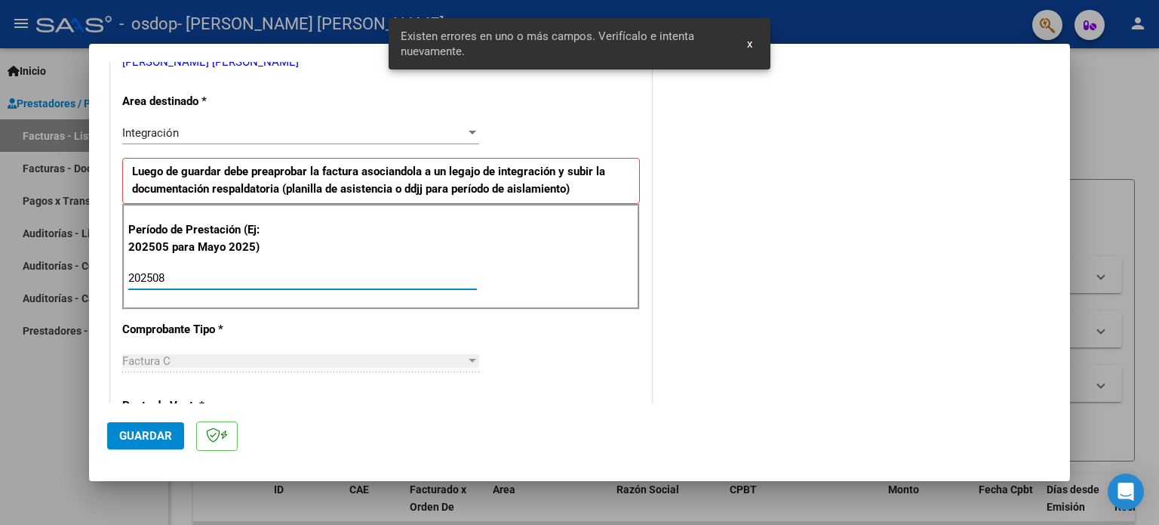
type input "202508"
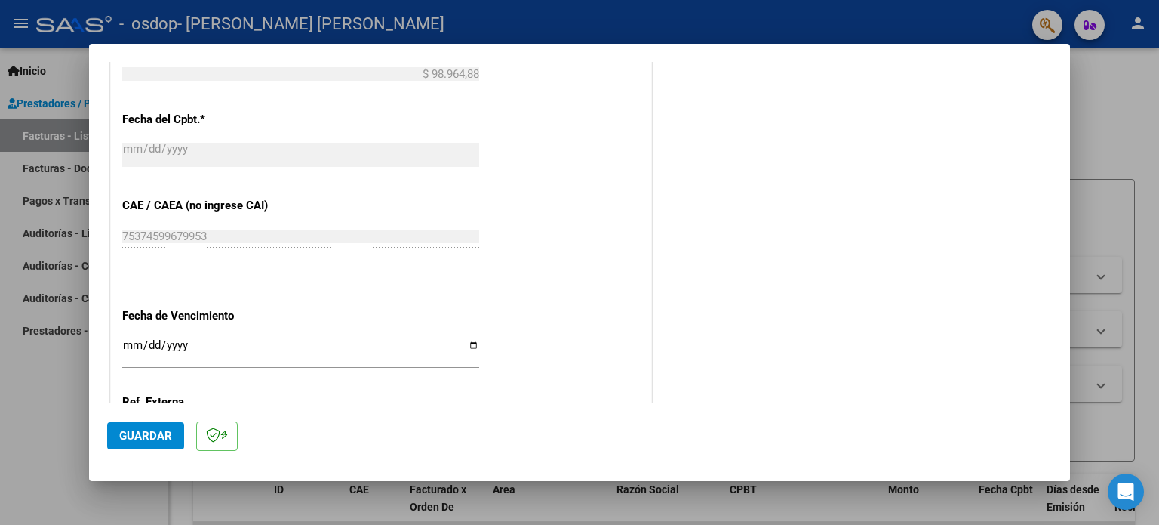
scroll to position [854, 0]
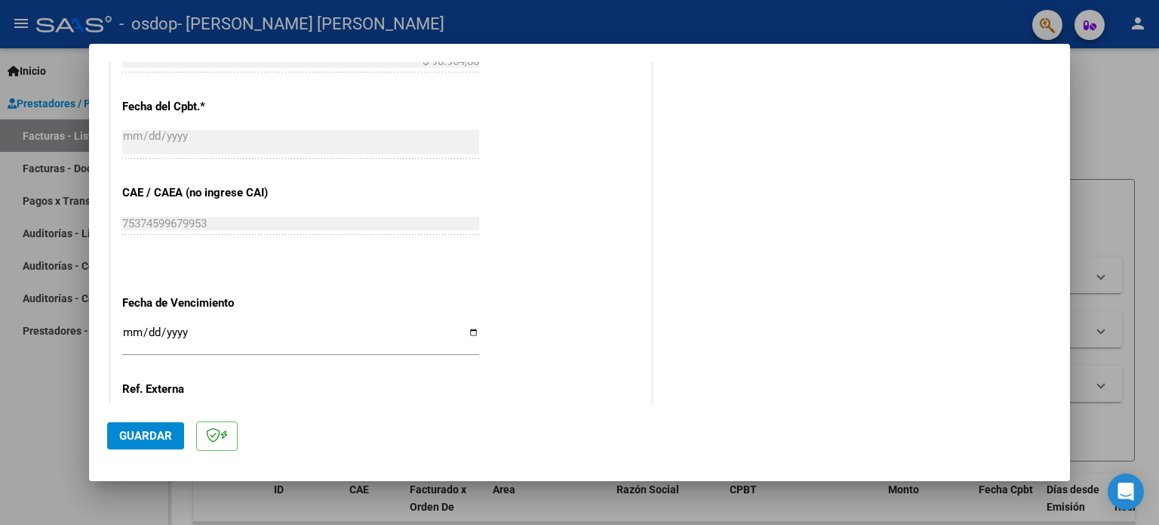
click at [466, 333] on input "Ingresar la fecha" at bounding box center [300, 338] width 357 height 24
type input "[DATE]"
click at [149, 432] on span "Guardar" at bounding box center [145, 436] width 53 height 14
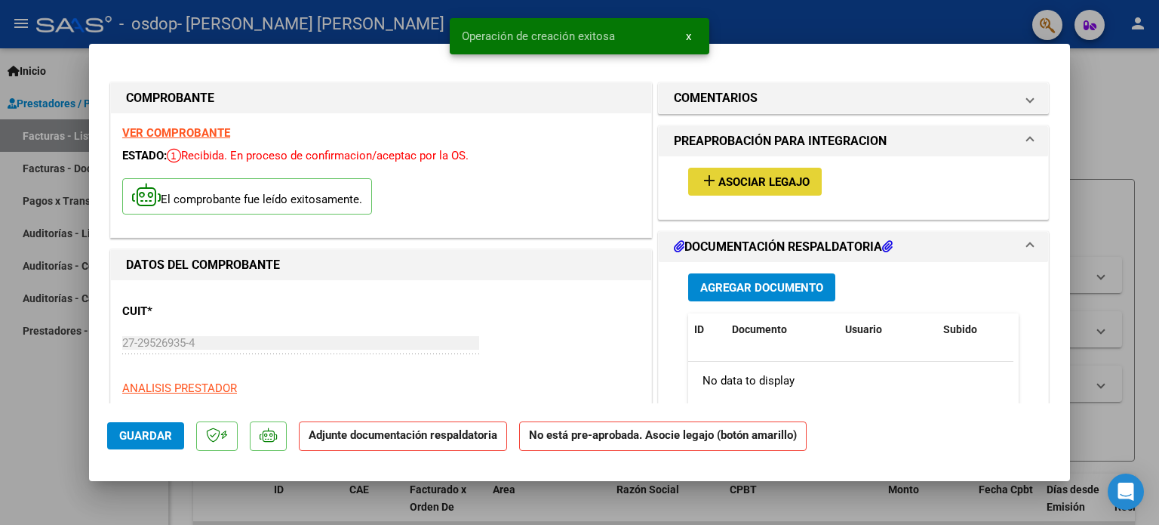
click at [755, 178] on span "Asociar Legajo" at bounding box center [764, 182] width 91 height 14
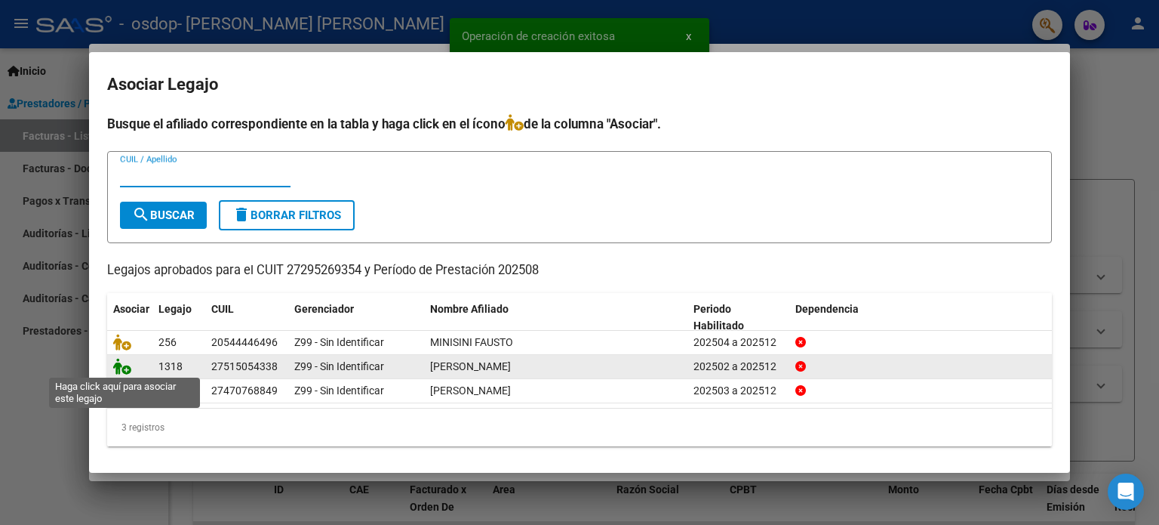
click at [124, 370] on icon at bounding box center [122, 366] width 18 height 17
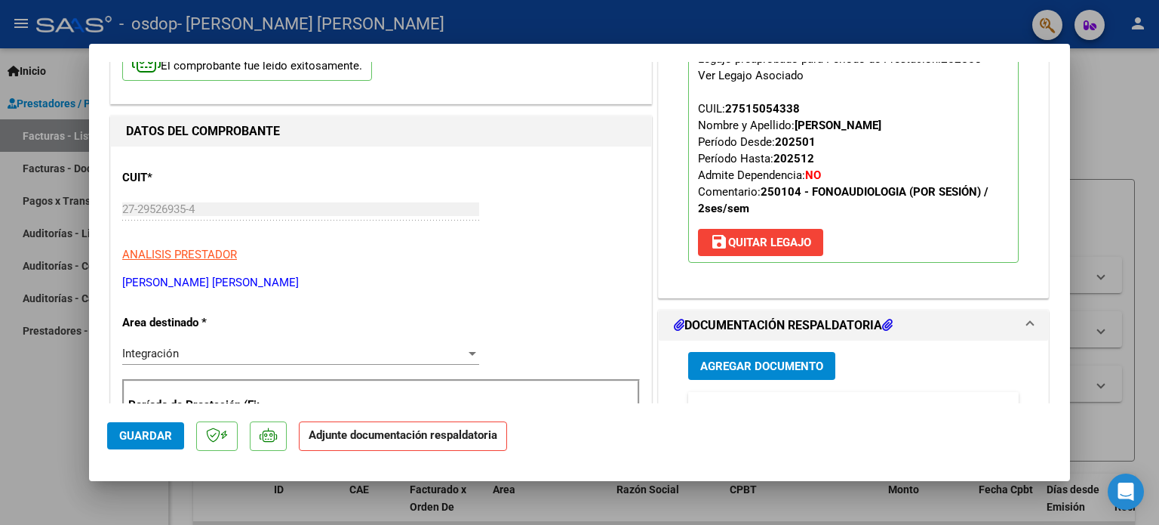
scroll to position [226, 0]
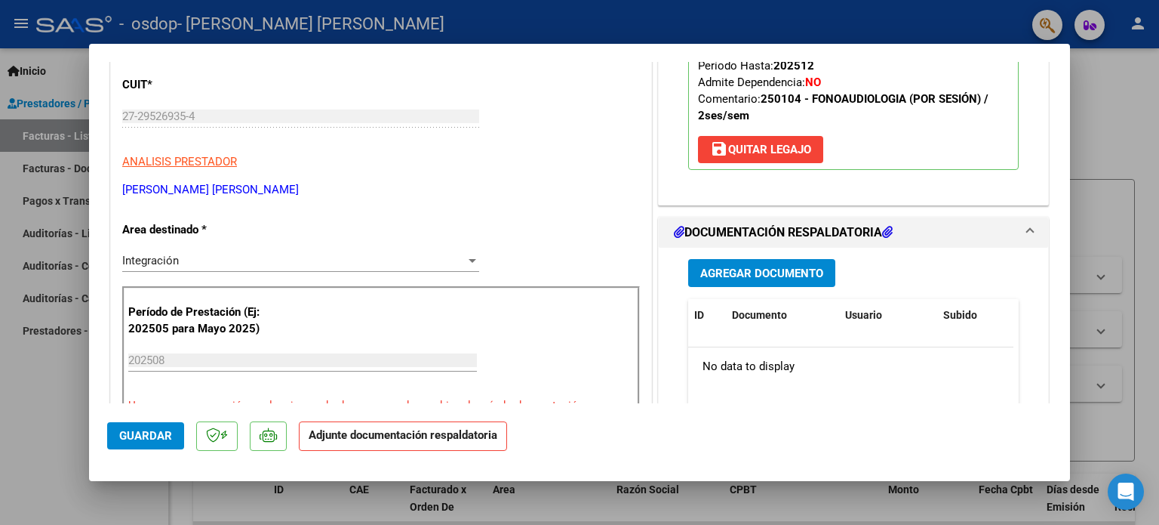
click at [733, 272] on span "Agregar Documento" at bounding box center [761, 273] width 123 height 14
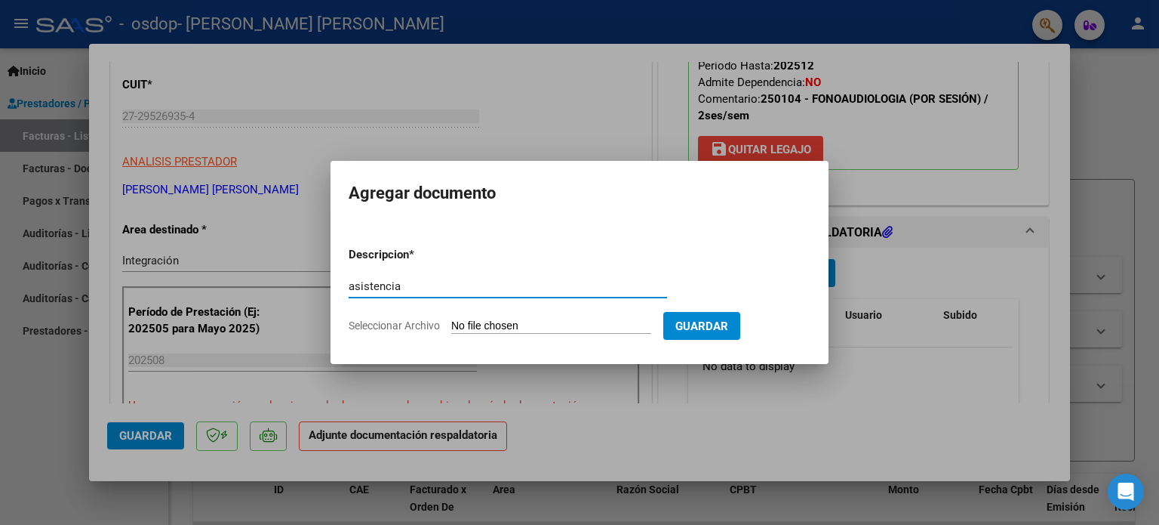
type input "asistencia"
click at [546, 319] on input "Seleccionar Archivo" at bounding box center [551, 326] width 200 height 14
type input "C:\fakepath\asistencia [PERSON_NAME].pdf"
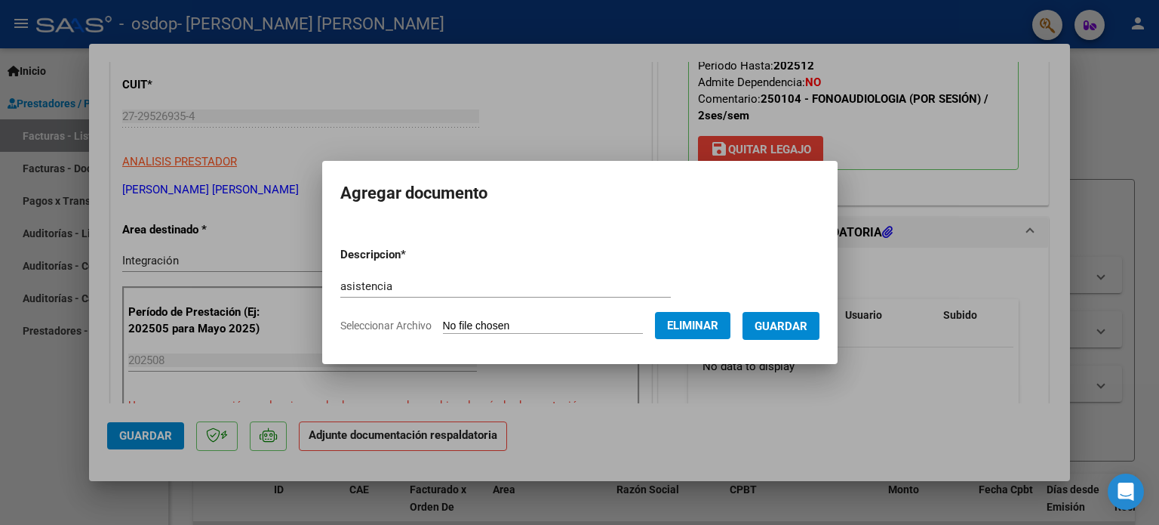
click at [808, 328] on span "Guardar" at bounding box center [781, 326] width 53 height 14
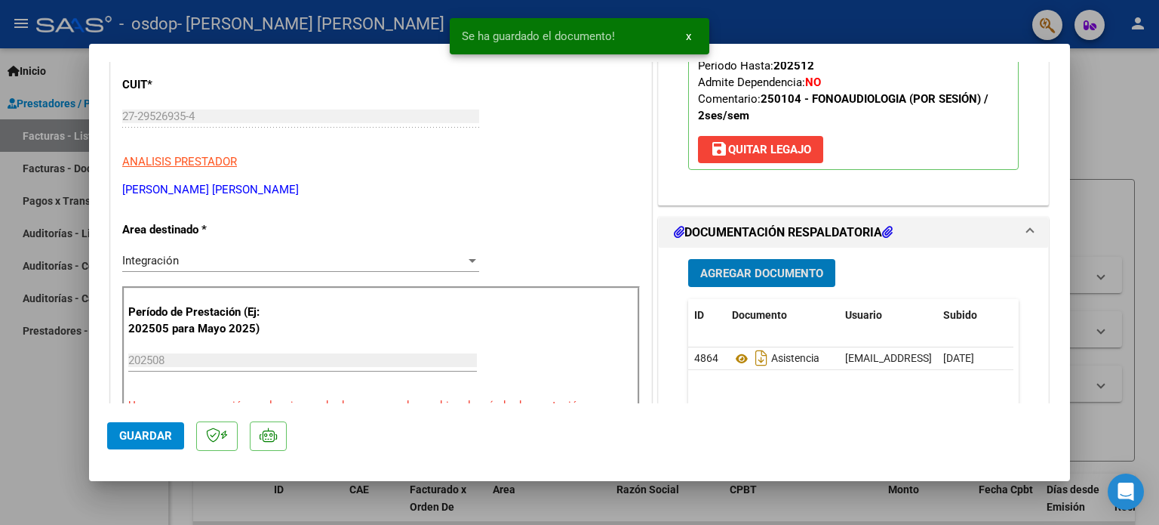
click at [793, 266] on span "Agregar Documento" at bounding box center [761, 273] width 123 height 14
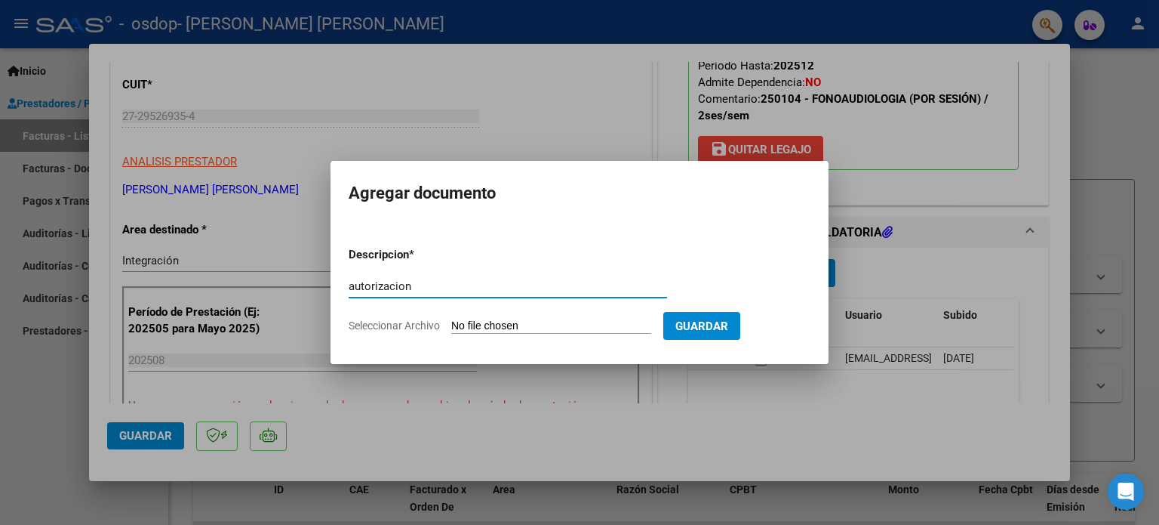
type input "autorizacion"
click at [471, 320] on input "Seleccionar Archivo" at bounding box center [551, 326] width 200 height 14
type input "C:\fakepath\autorizacion 2025 [PERSON_NAME].pdf"
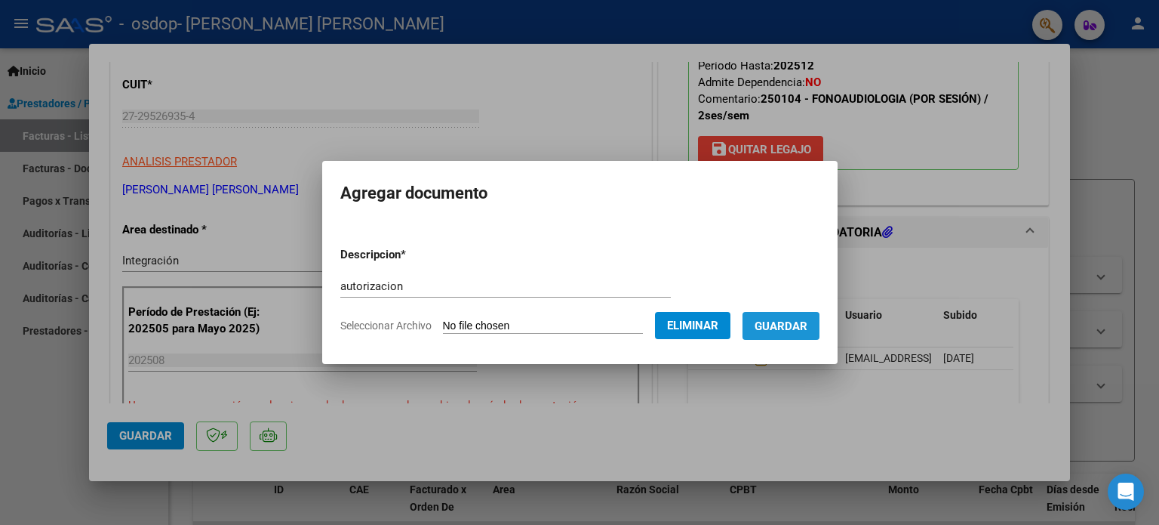
click at [789, 330] on span "Guardar" at bounding box center [781, 326] width 53 height 14
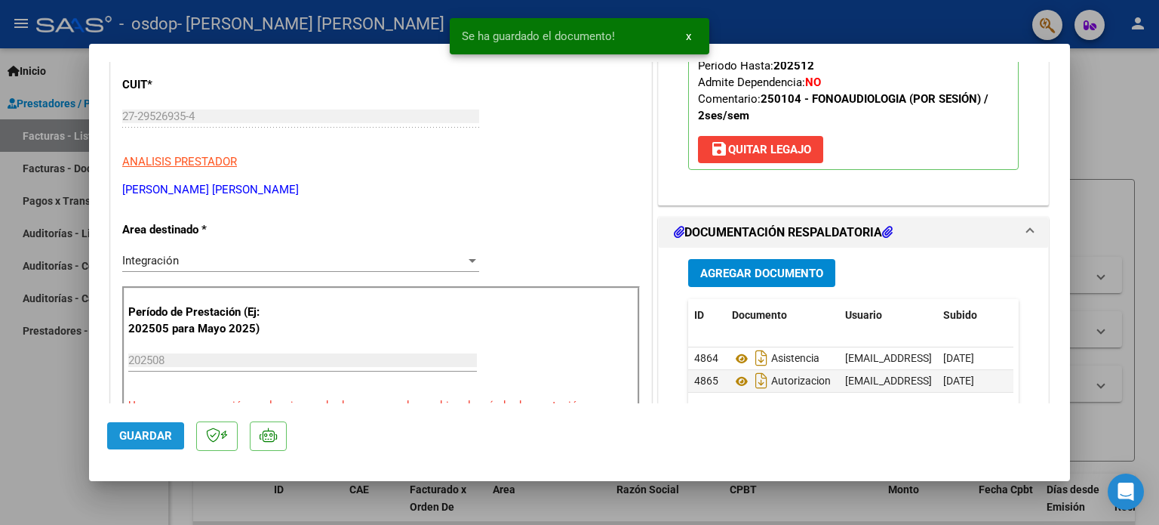
click at [126, 436] on span "Guardar" at bounding box center [145, 436] width 53 height 14
click at [50, 422] on div at bounding box center [579, 262] width 1159 height 525
type input "$ 0,00"
